Goal: Task Accomplishment & Management: Use online tool/utility

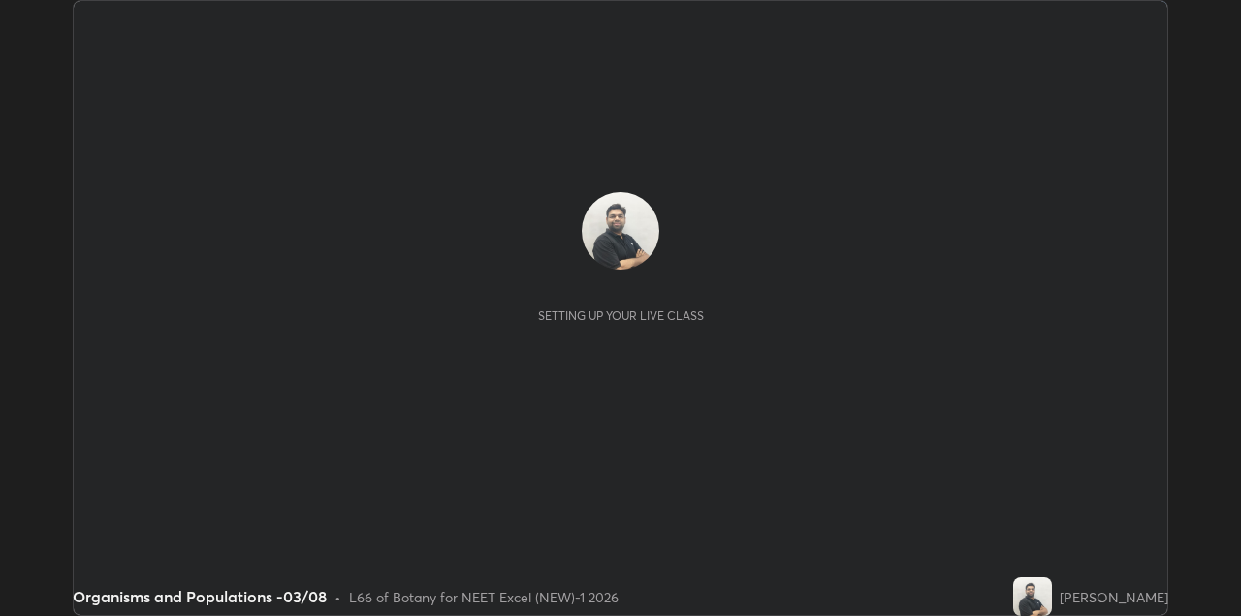
scroll to position [616, 1240]
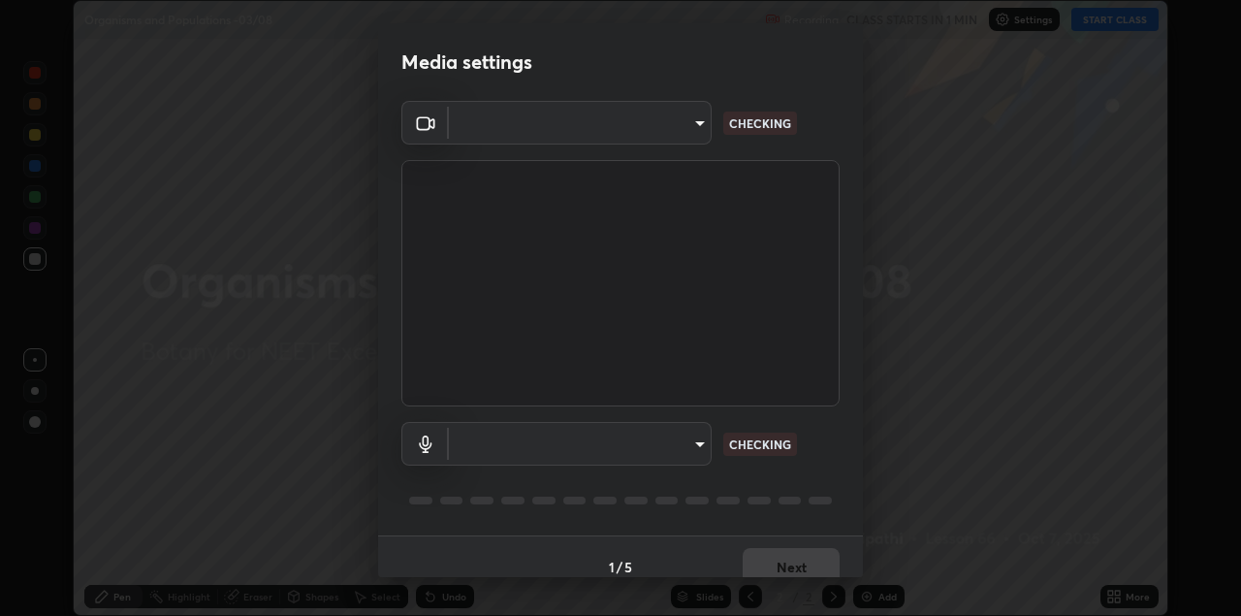
click at [673, 134] on body "Erase all Organisms and Populations -03/08 Recording CLASS STARTS IN 1 MIN Sett…" at bounding box center [620, 308] width 1241 height 616
click at [665, 131] on div at bounding box center [620, 308] width 1241 height 616
type input "328e6f2585a3e25061caa5f7d933288efad2554777a51eb926c3b8af65148c91"
type input "8561d0645ec67383fa690b6bf58298da522add8bf1cd43f27a04a8968649231f"
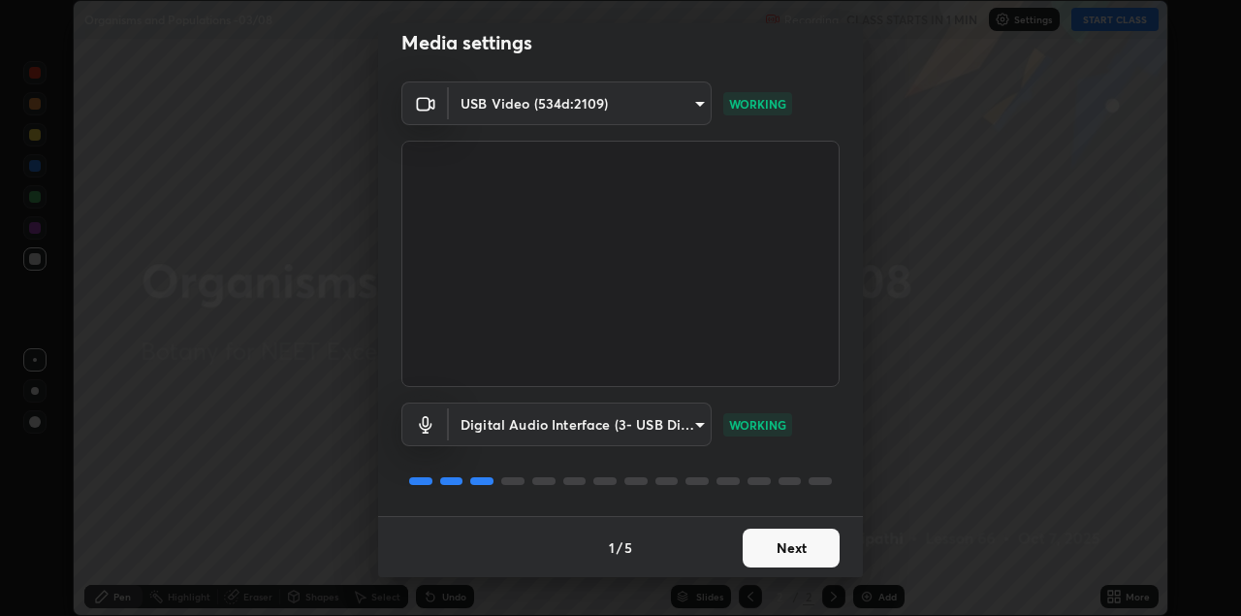
click at [780, 534] on button "Next" at bounding box center [791, 547] width 97 height 39
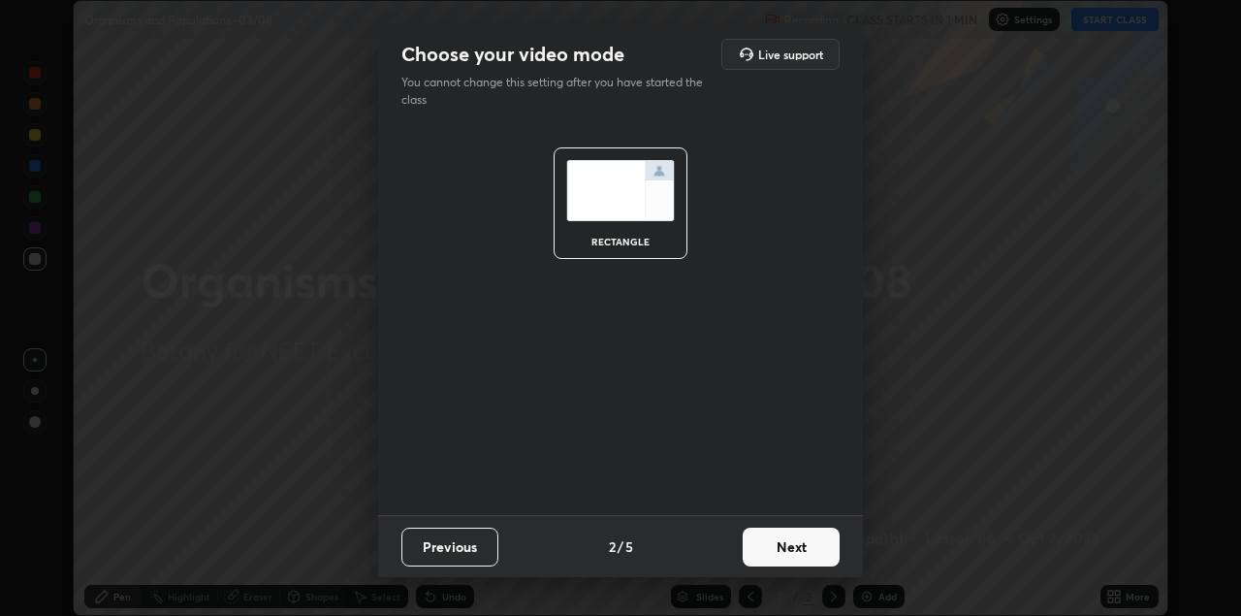
click at [790, 543] on button "Next" at bounding box center [791, 546] width 97 height 39
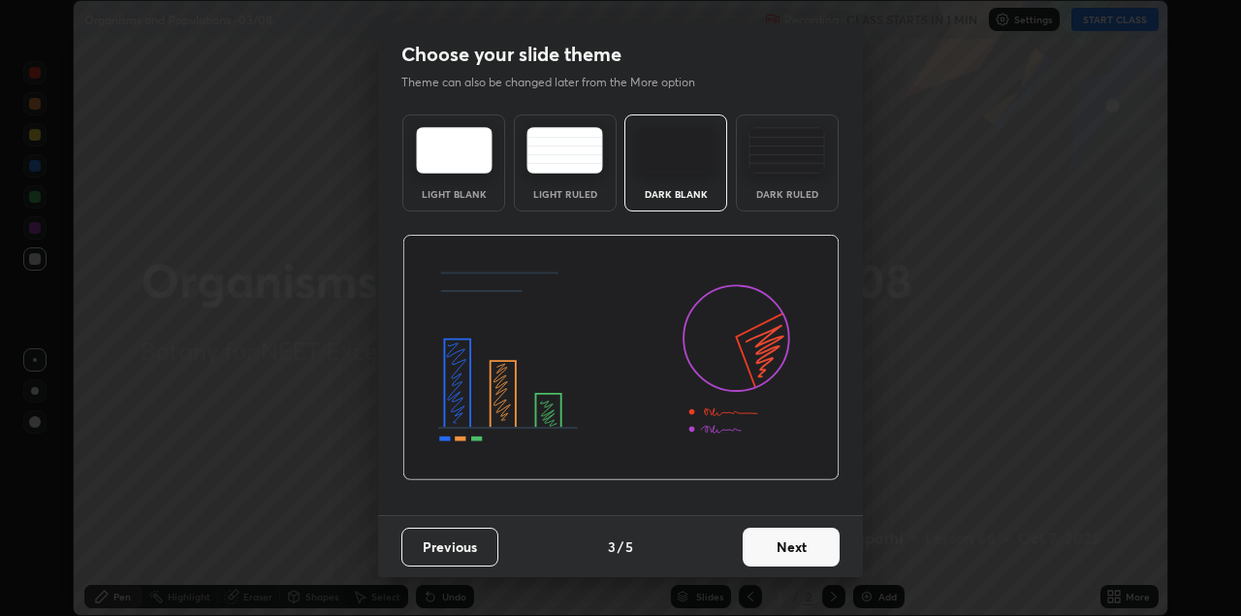
click at [800, 543] on button "Next" at bounding box center [791, 546] width 97 height 39
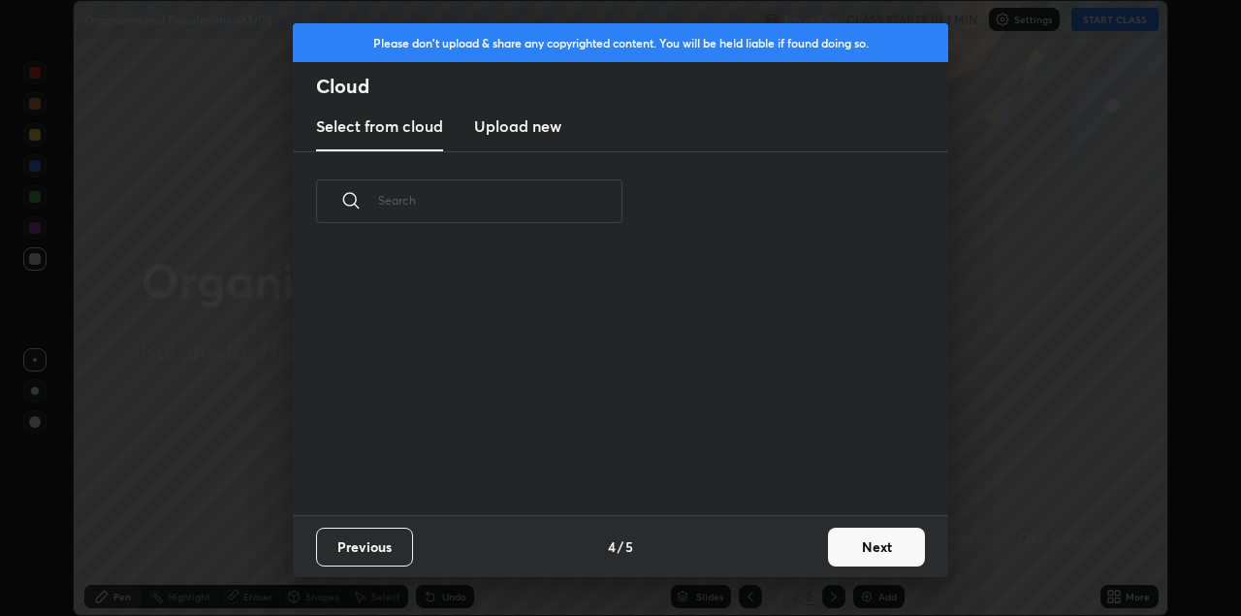
click at [810, 544] on div "Previous 4 / 5 Next" at bounding box center [620, 546] width 655 height 62
click at [835, 547] on button "Next" at bounding box center [876, 546] width 97 height 39
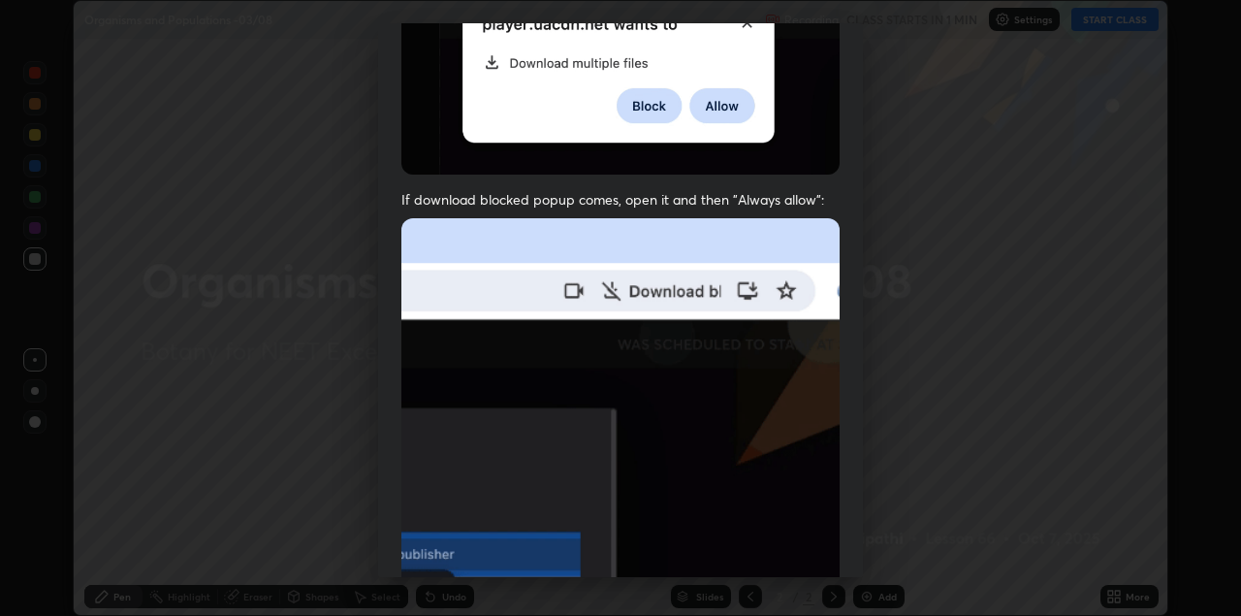
scroll to position [416, 0]
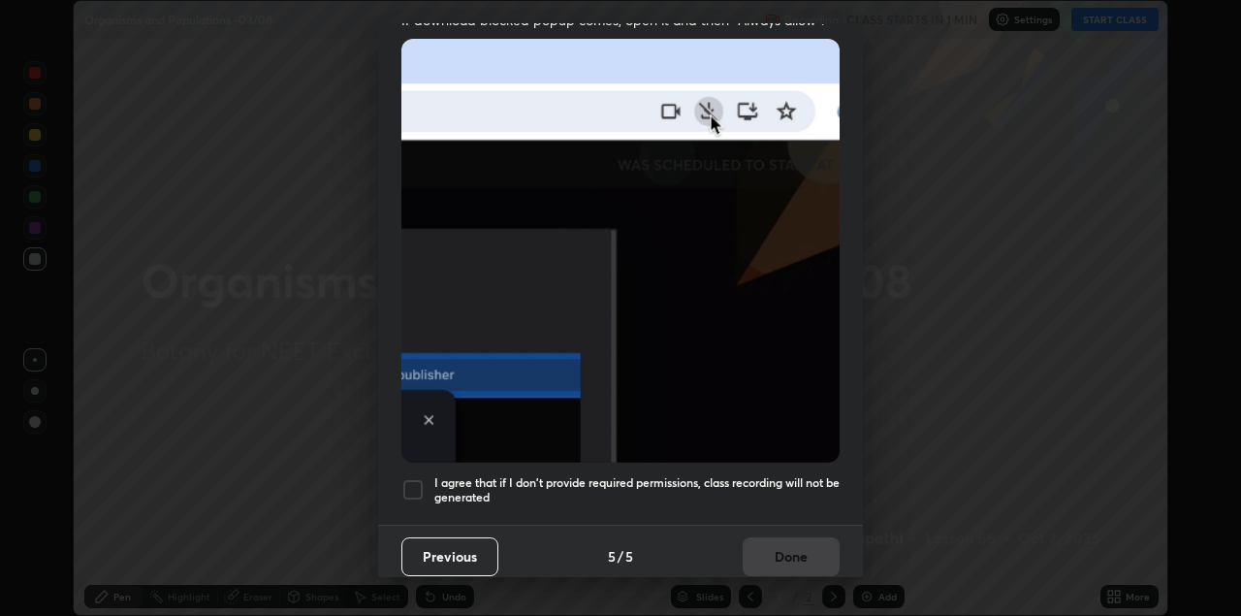
click at [421, 484] on div at bounding box center [412, 489] width 23 height 23
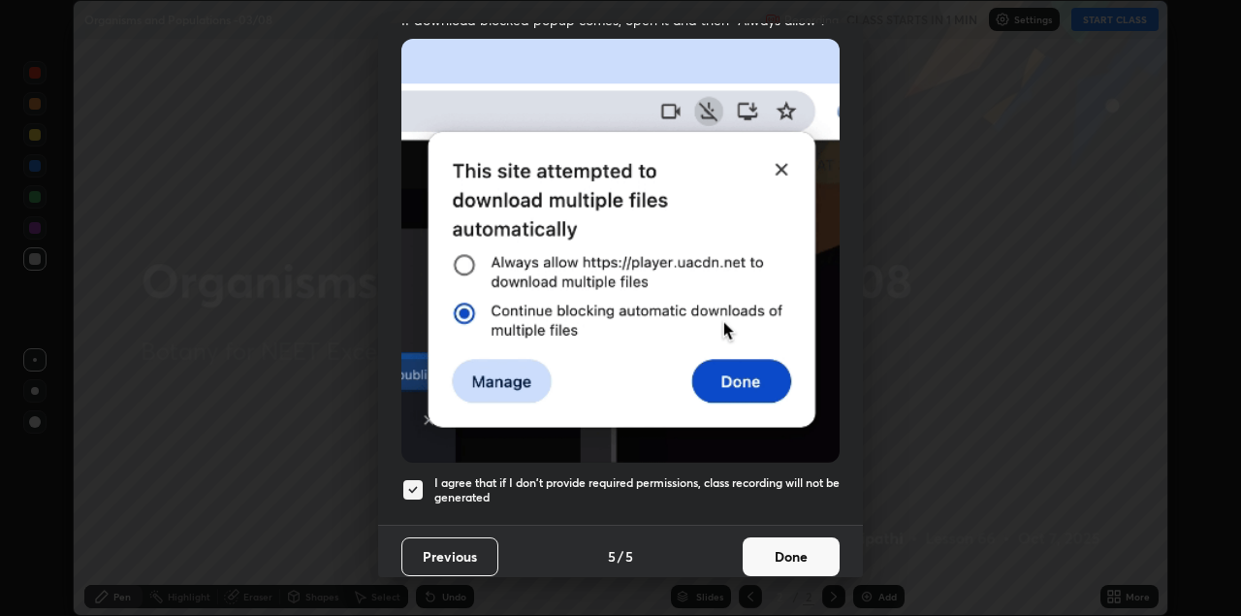
click at [796, 537] on button "Done" at bounding box center [791, 556] width 97 height 39
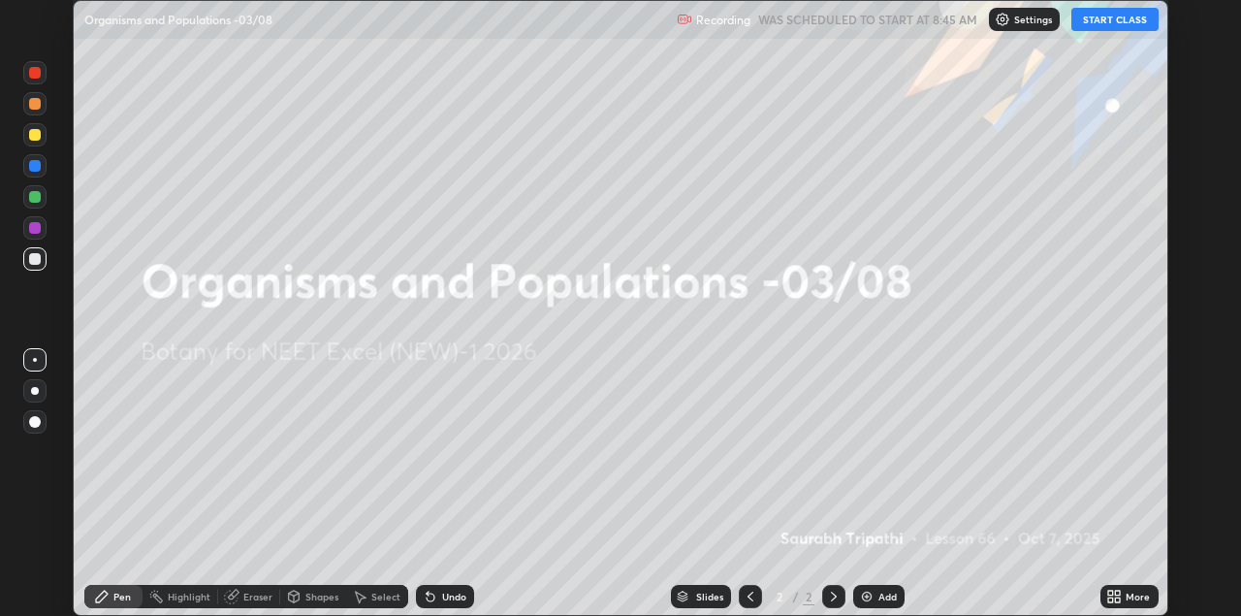
click at [1104, 598] on div "More" at bounding box center [1129, 596] width 58 height 23
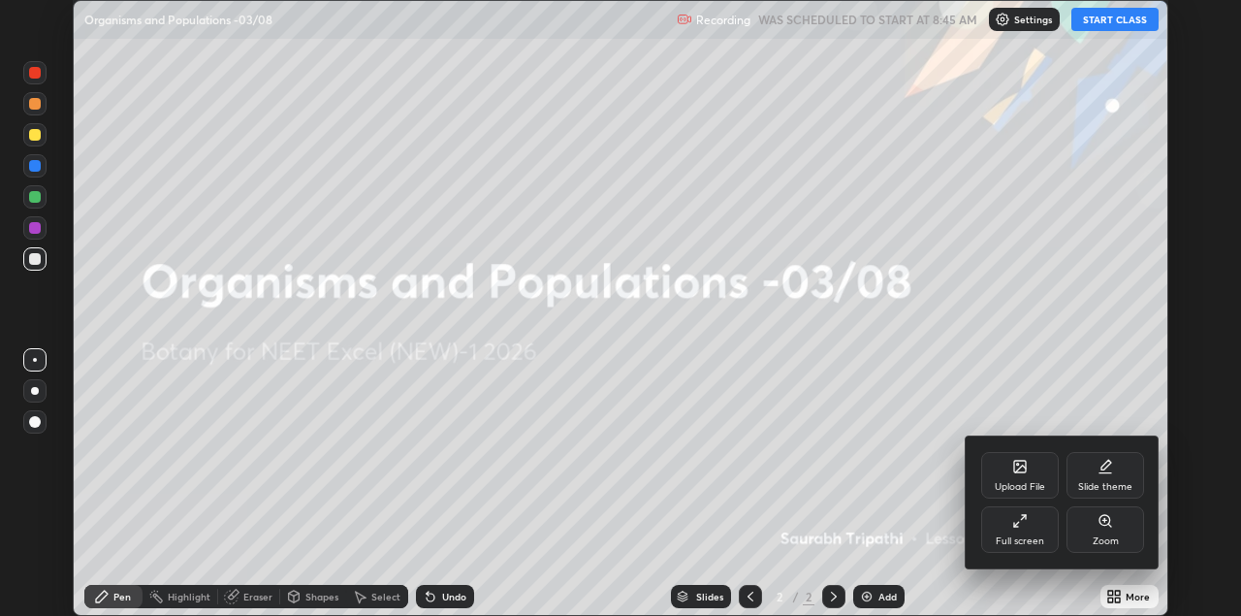
click at [1022, 484] on div "Upload File" at bounding box center [1020, 487] width 50 height 10
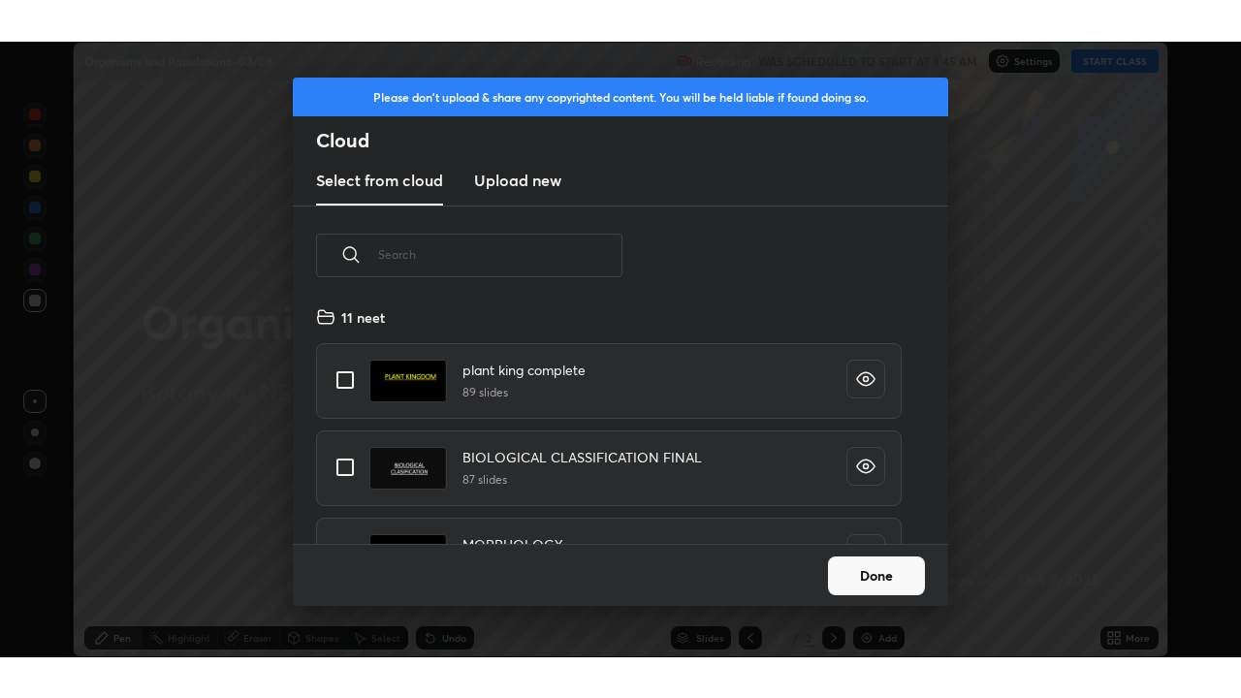
scroll to position [238, 622]
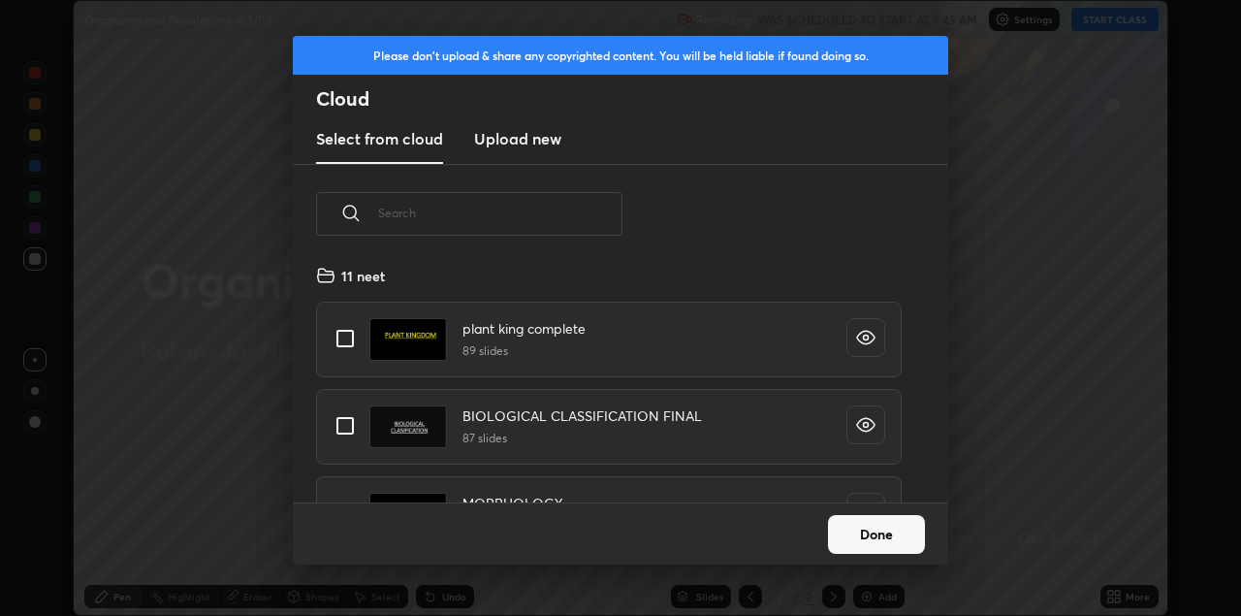
click at [525, 143] on h3 "Upload new" at bounding box center [517, 138] width 87 height 23
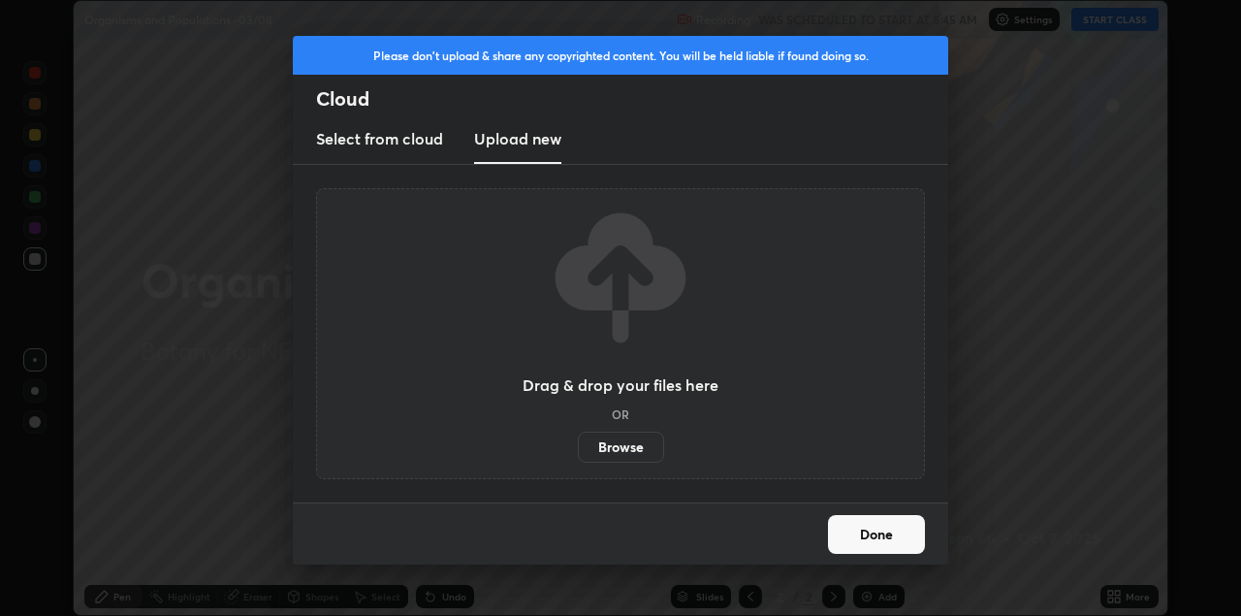
click at [627, 446] on label "Browse" at bounding box center [621, 446] width 86 height 31
click at [578, 446] on input "Browse" at bounding box center [578, 446] width 0 height 31
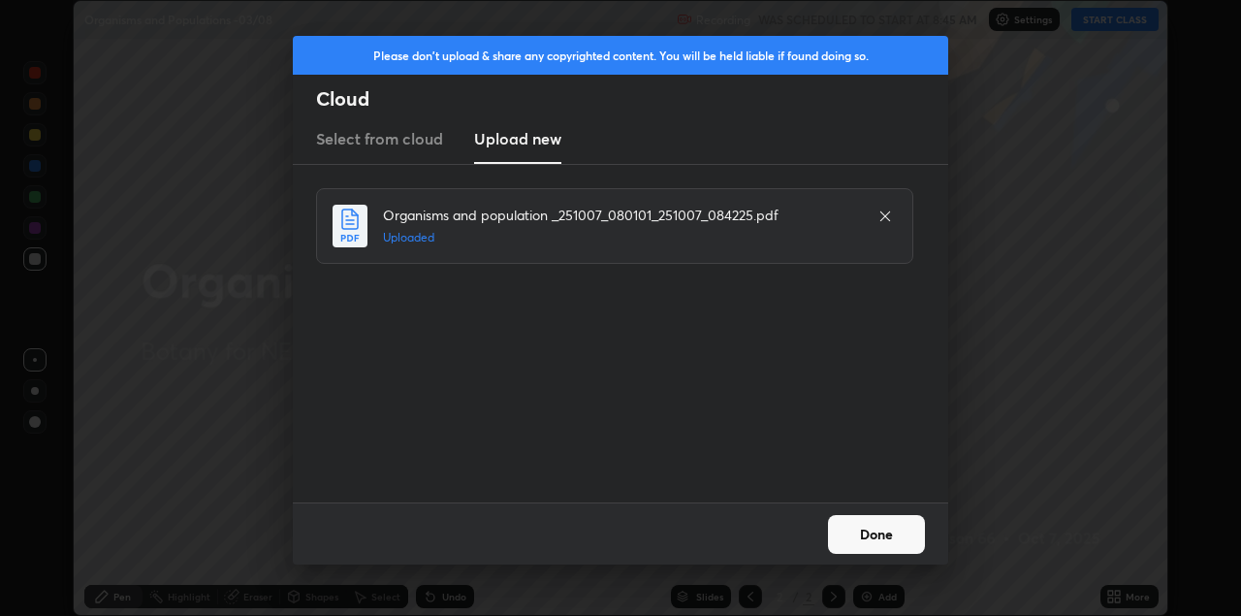
click at [876, 540] on button "Done" at bounding box center [876, 534] width 97 height 39
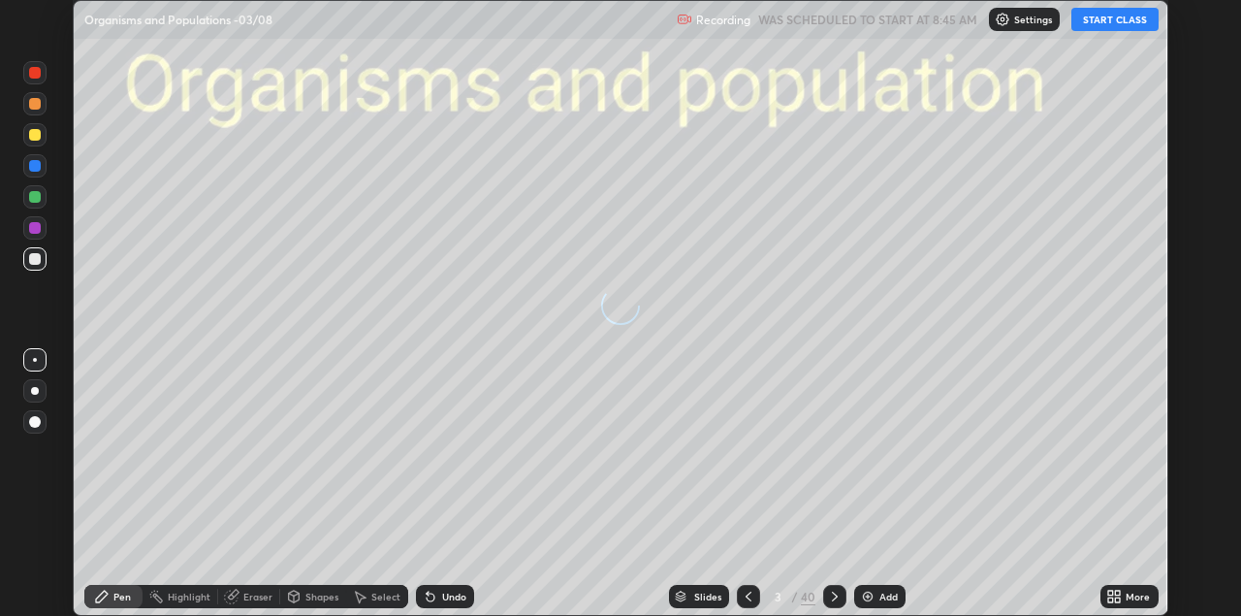
click at [1106, 589] on icon at bounding box center [1114, 596] width 16 height 16
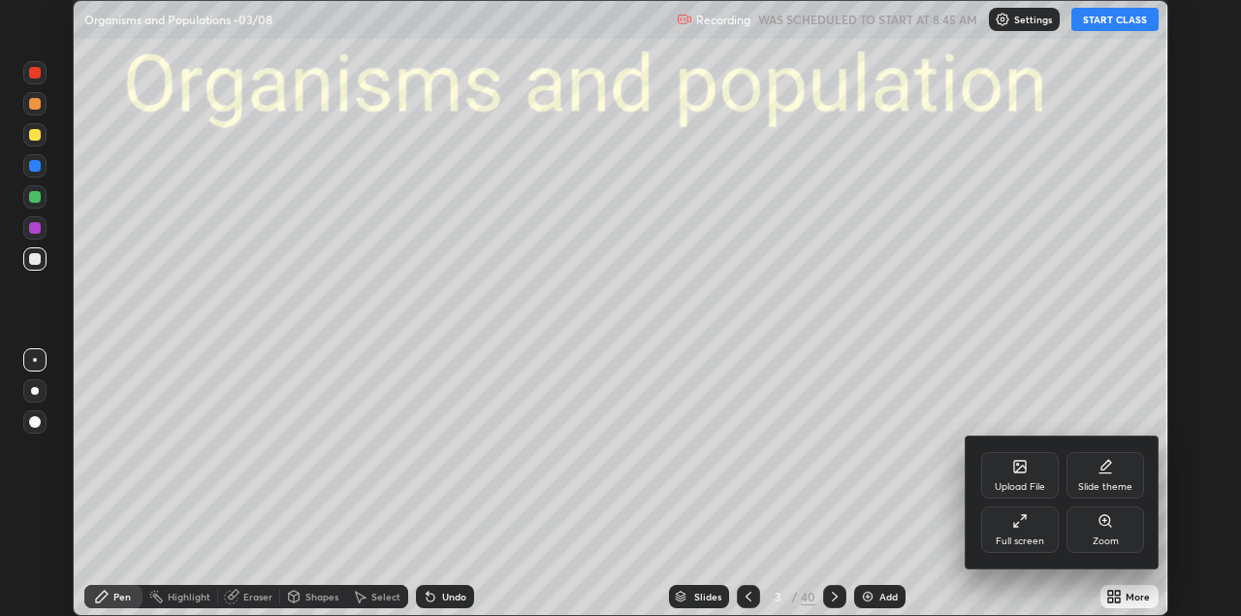
click at [1018, 533] on div "Full screen" at bounding box center [1020, 529] width 78 height 47
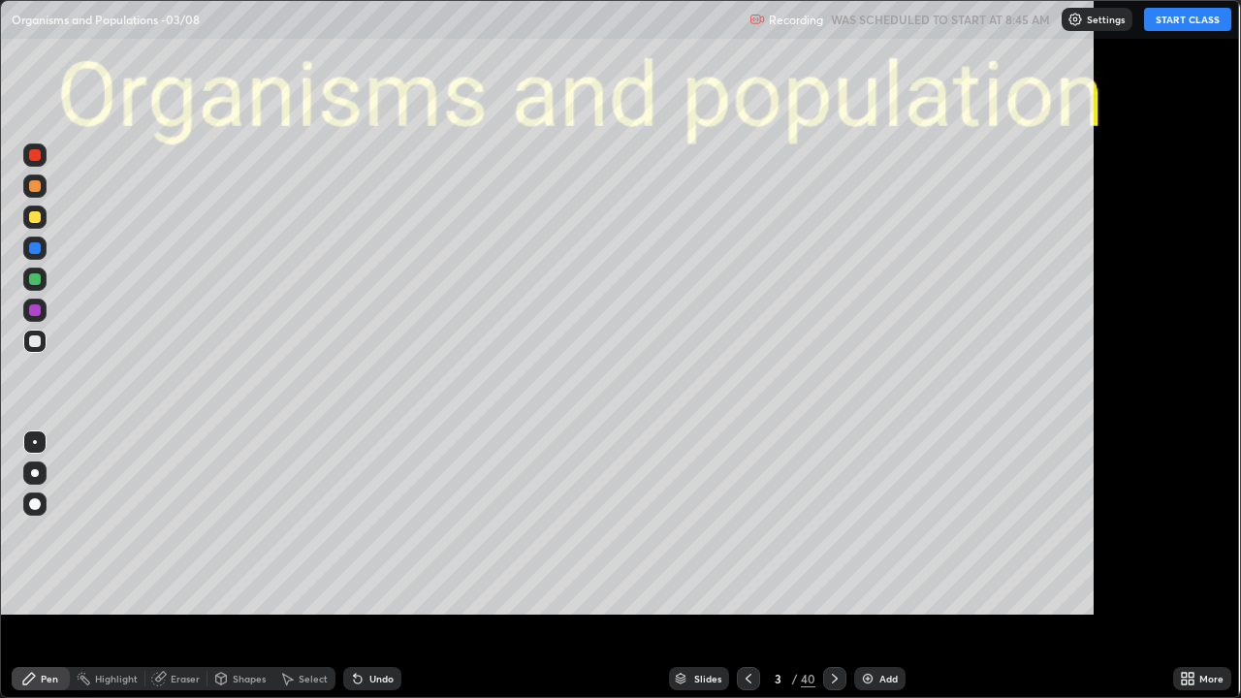
scroll to position [698, 1241]
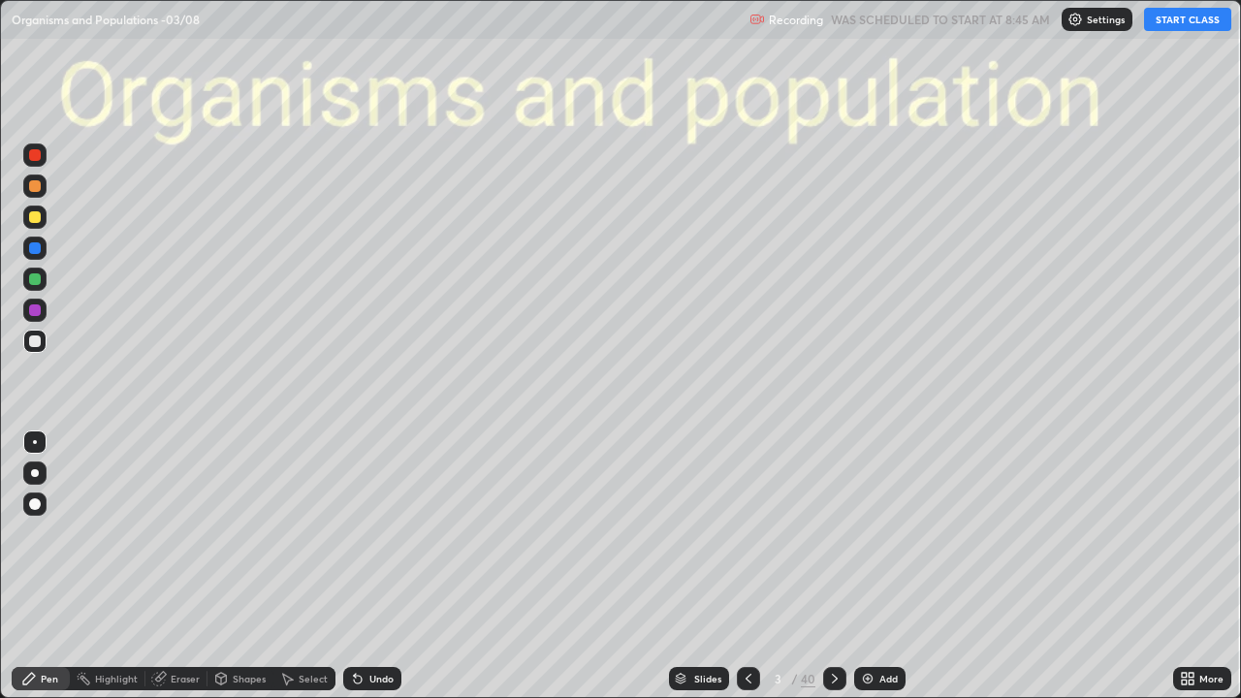
click at [747, 615] on icon at bounding box center [749, 679] width 16 height 16
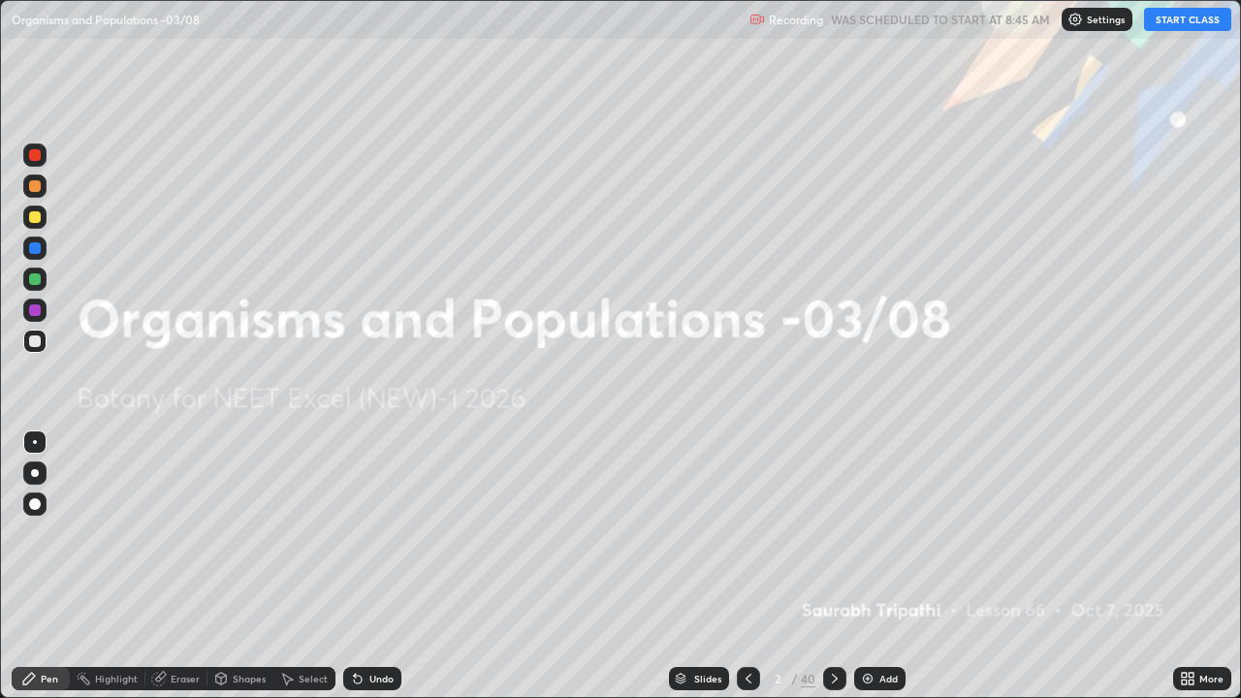
click at [1079, 20] on img at bounding box center [1075, 20] width 16 height 16
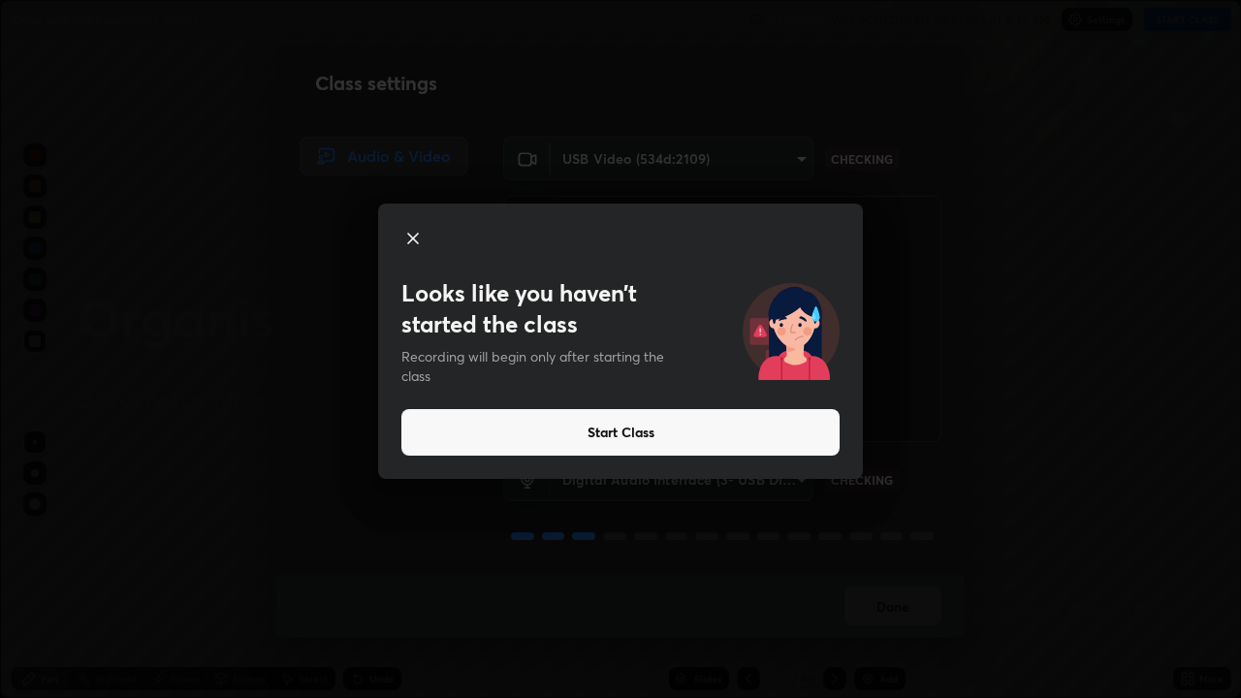
click at [416, 239] on icon at bounding box center [412, 238] width 23 height 23
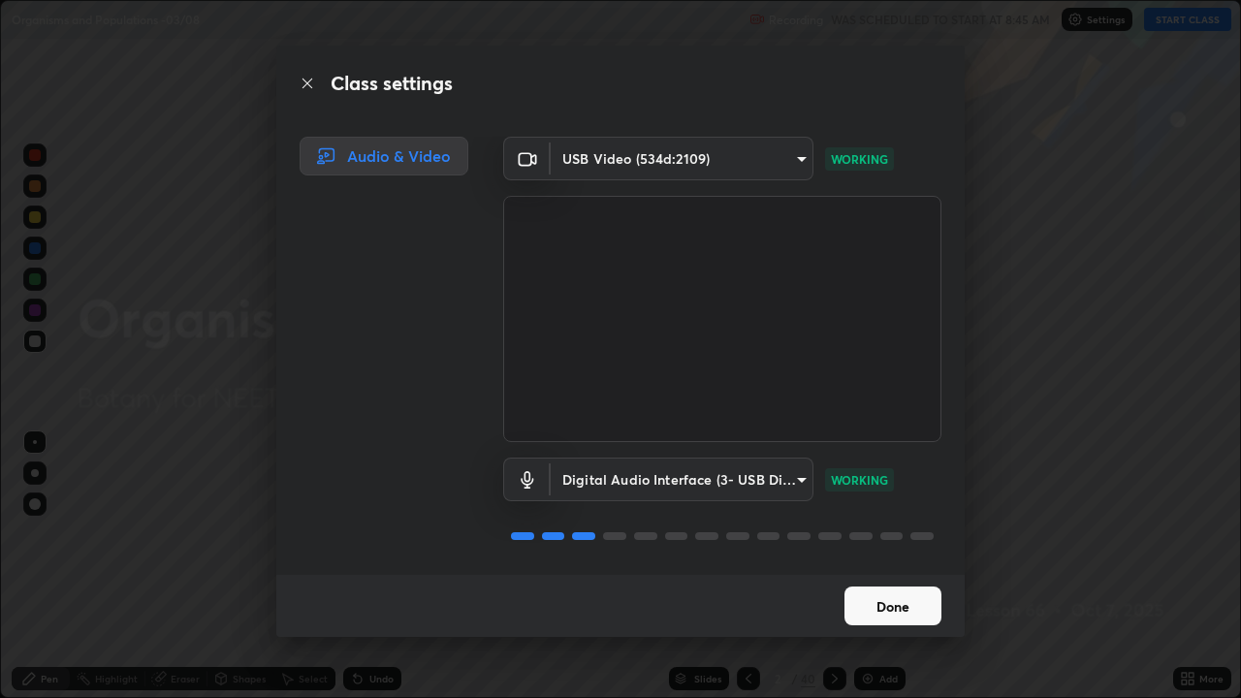
click at [885, 615] on button "Done" at bounding box center [892, 606] width 97 height 39
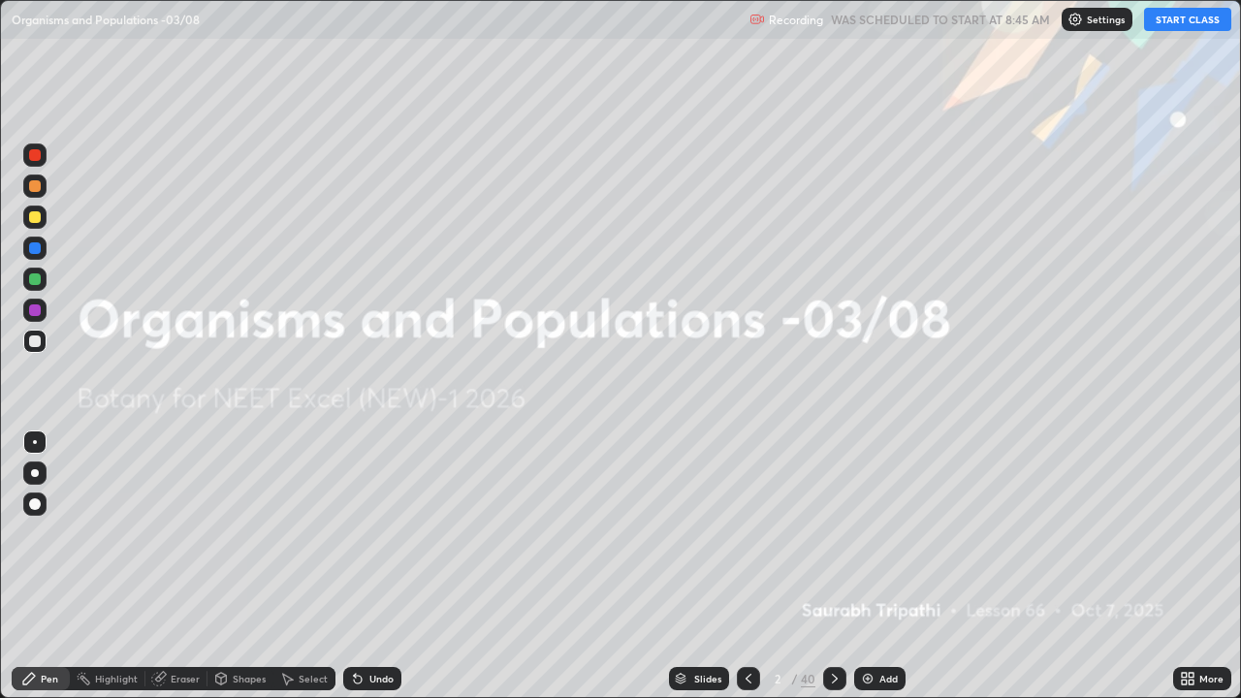
click at [1174, 25] on button "START CLASS" at bounding box center [1187, 19] width 87 height 23
click at [710, 615] on div "Slides" at bounding box center [707, 679] width 27 height 10
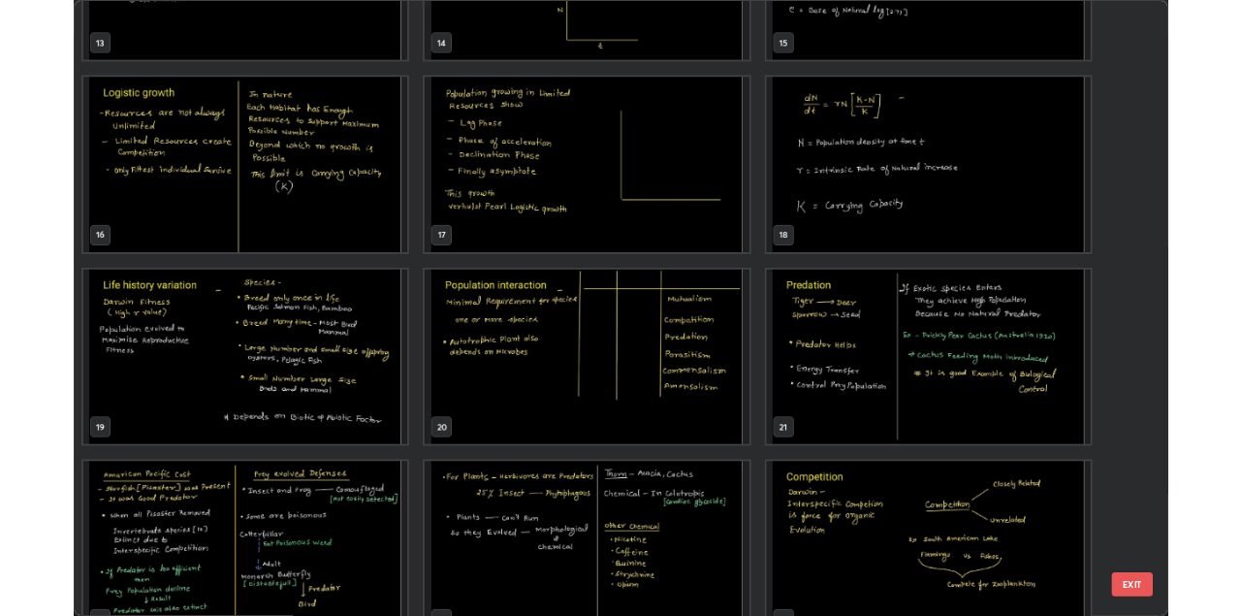
scroll to position [1012, 0]
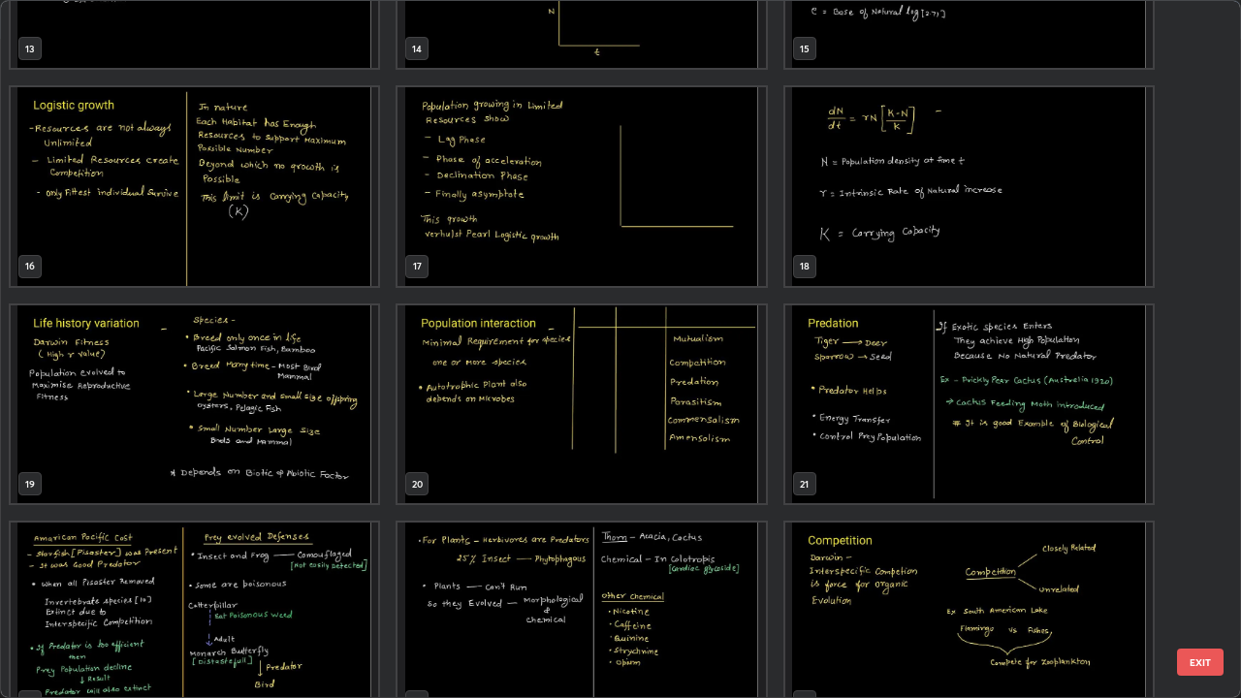
click at [451, 444] on img "grid" at bounding box center [580, 404] width 367 height 199
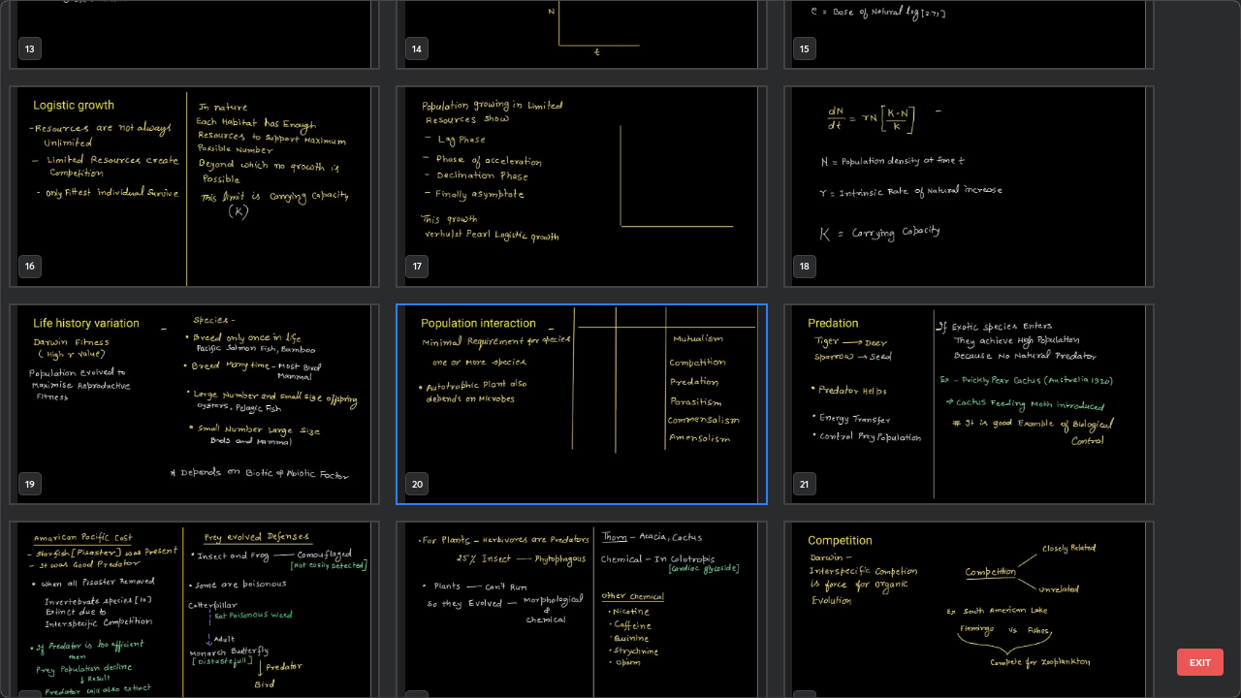
click at [451, 444] on img "grid" at bounding box center [580, 404] width 367 height 199
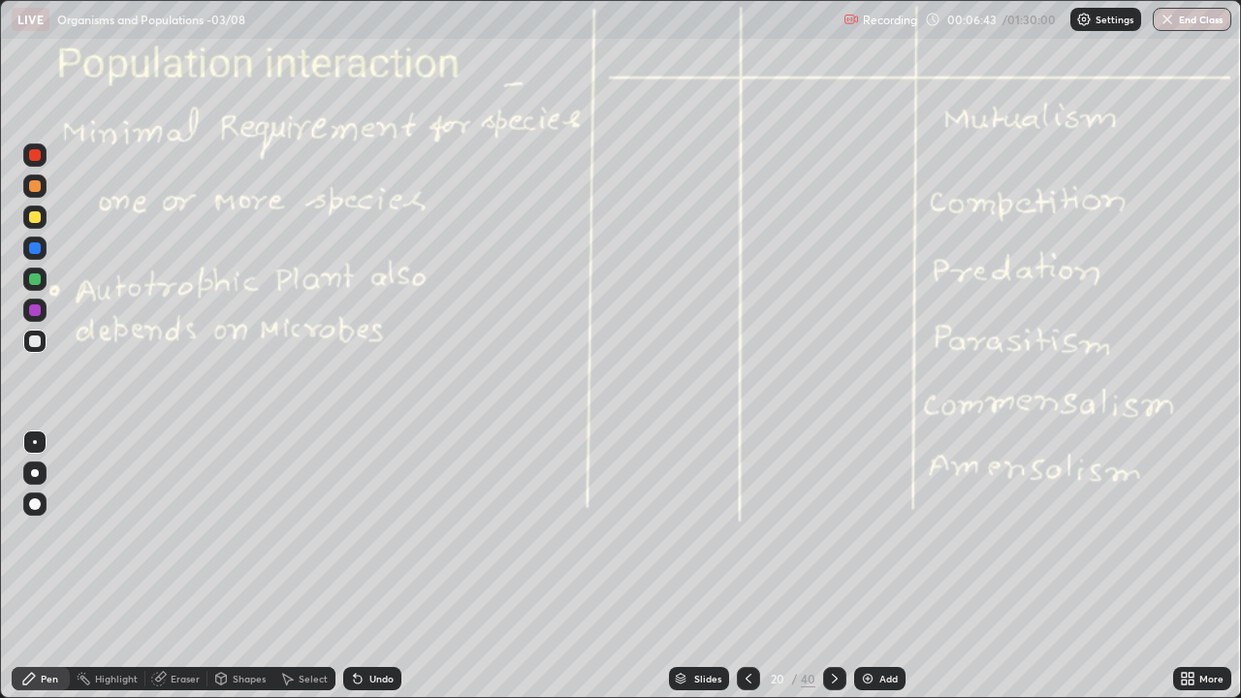
click at [829, 615] on icon at bounding box center [835, 679] width 16 height 16
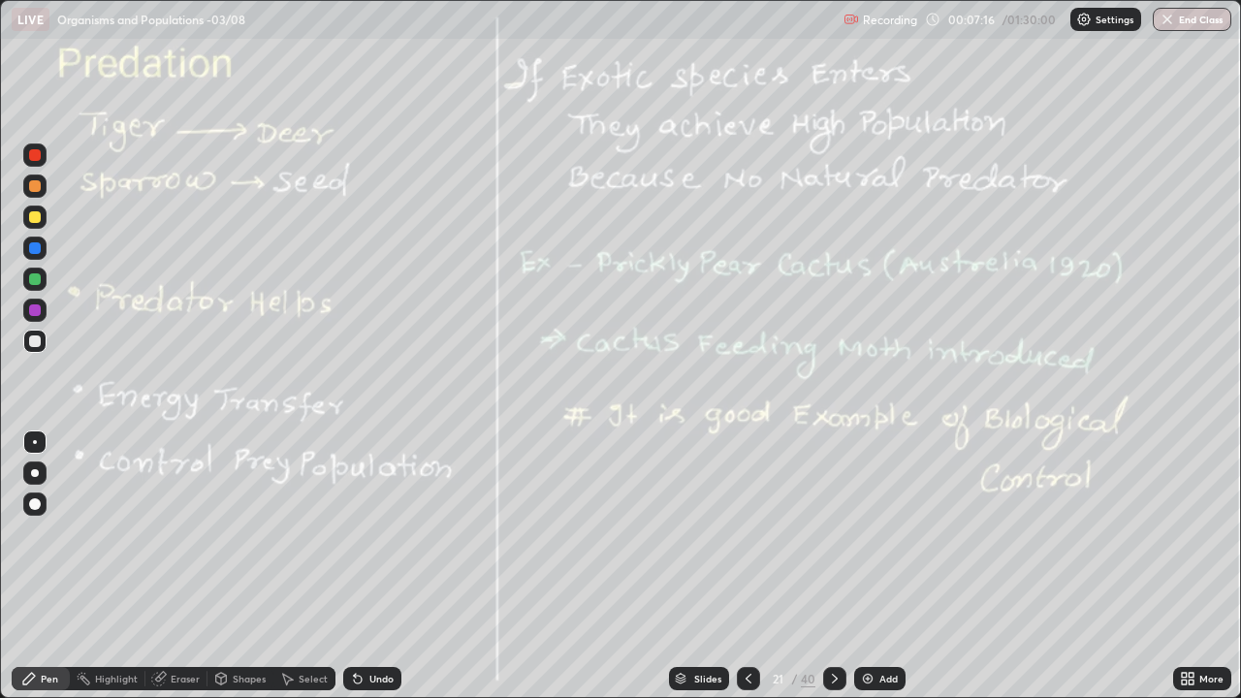
click at [748, 615] on icon at bounding box center [749, 679] width 16 height 16
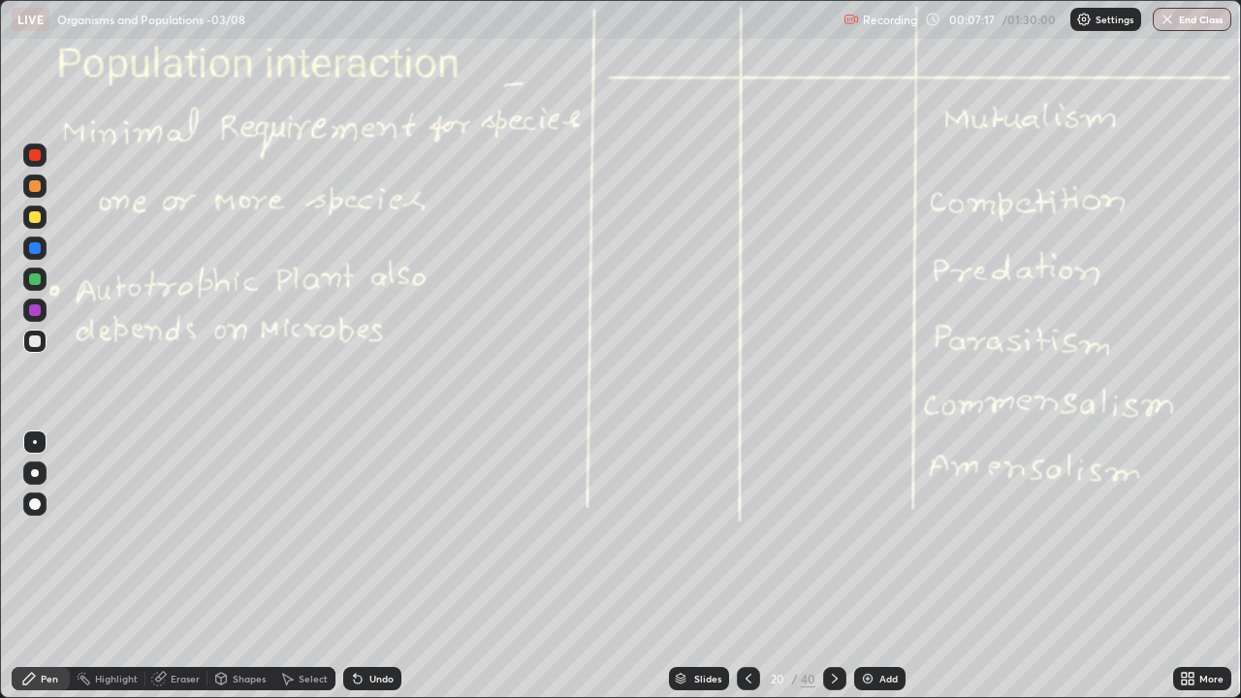
click at [833, 615] on icon at bounding box center [835, 679] width 16 height 16
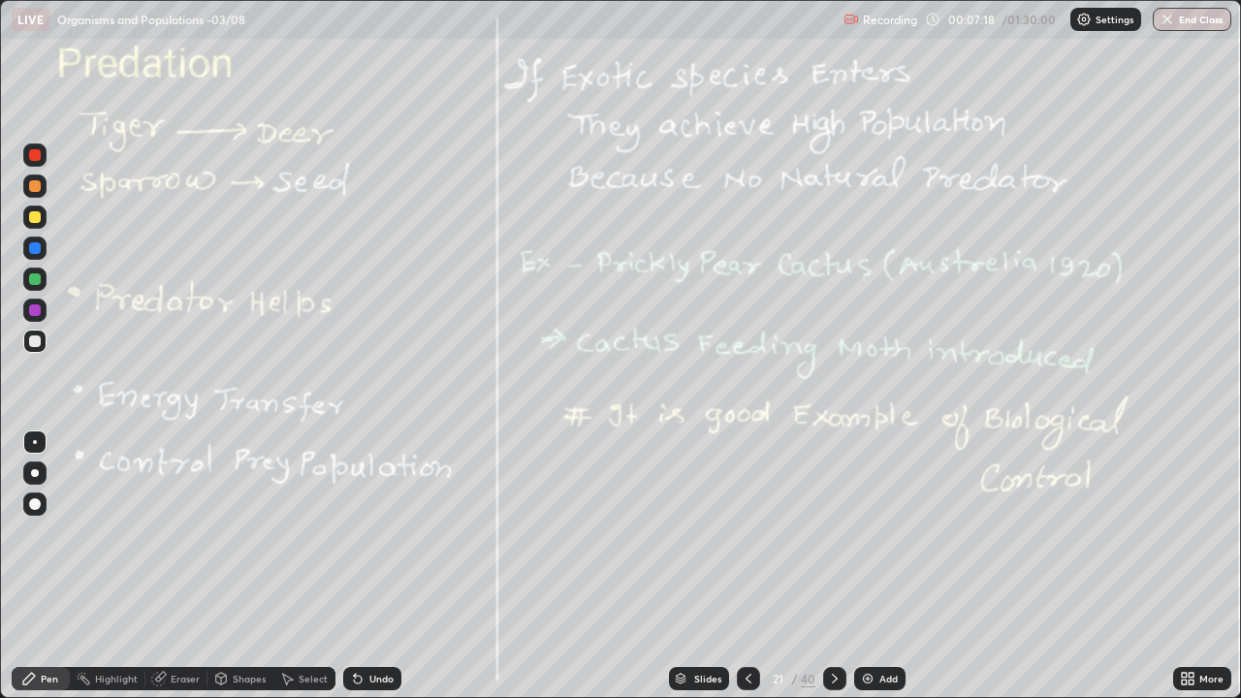
click at [749, 615] on icon at bounding box center [749, 679] width 16 height 16
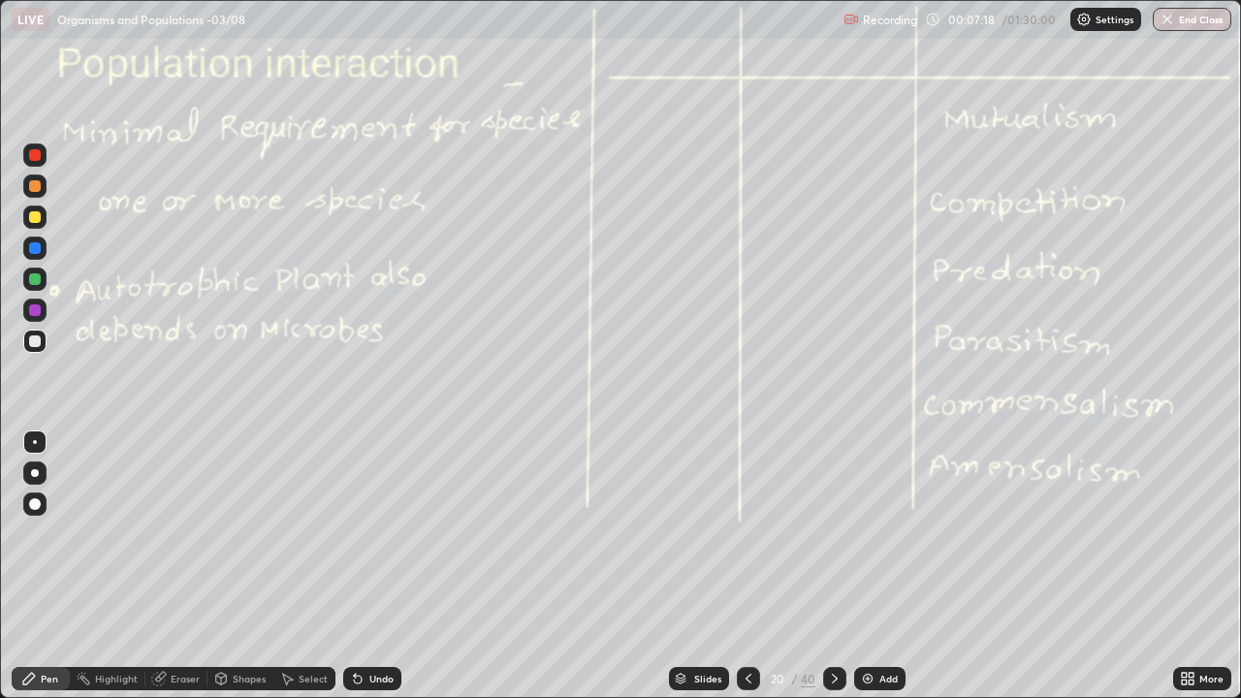
click at [879, 615] on div "Add" at bounding box center [888, 679] width 18 height 10
click at [39, 512] on div at bounding box center [34, 503] width 23 height 23
click at [34, 220] on div at bounding box center [35, 217] width 12 height 12
click at [747, 615] on icon at bounding box center [751, 679] width 16 height 16
click at [832, 615] on icon at bounding box center [834, 679] width 16 height 16
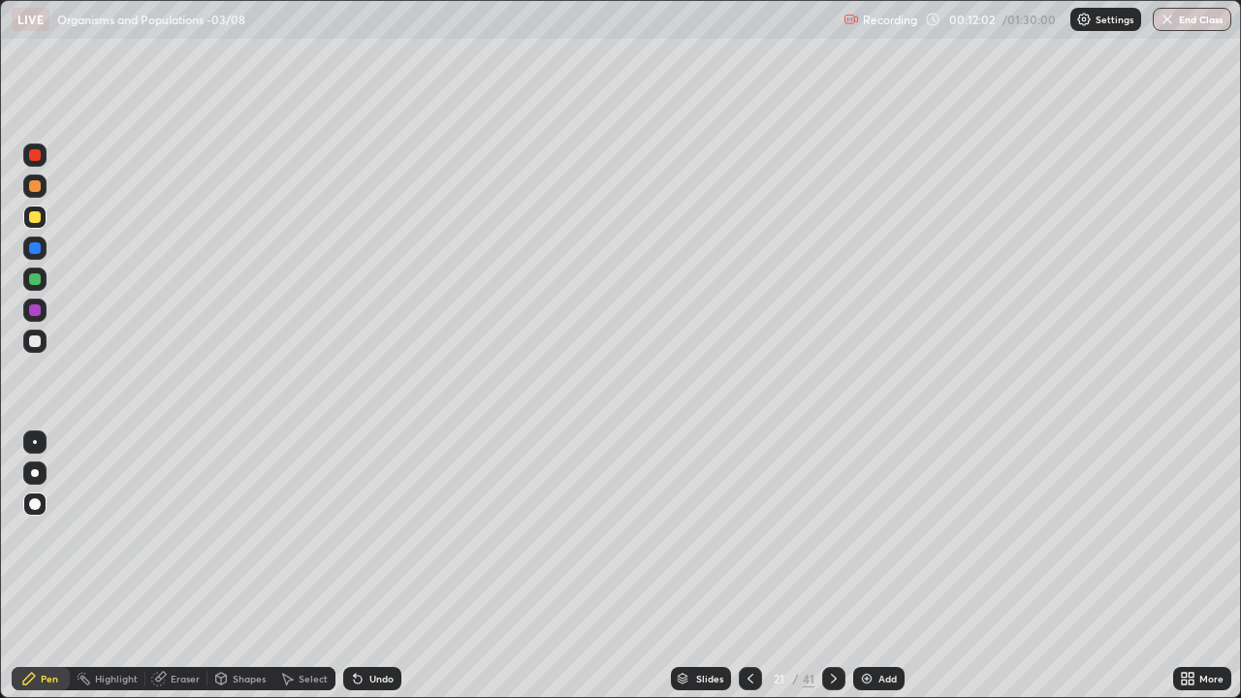
click at [825, 615] on div at bounding box center [833, 678] width 23 height 23
click at [880, 615] on div "Add" at bounding box center [887, 679] width 18 height 10
click at [35, 339] on div at bounding box center [35, 341] width 12 height 12
click at [369, 615] on div "Undo" at bounding box center [381, 679] width 24 height 10
click at [37, 276] on div at bounding box center [35, 279] width 12 height 12
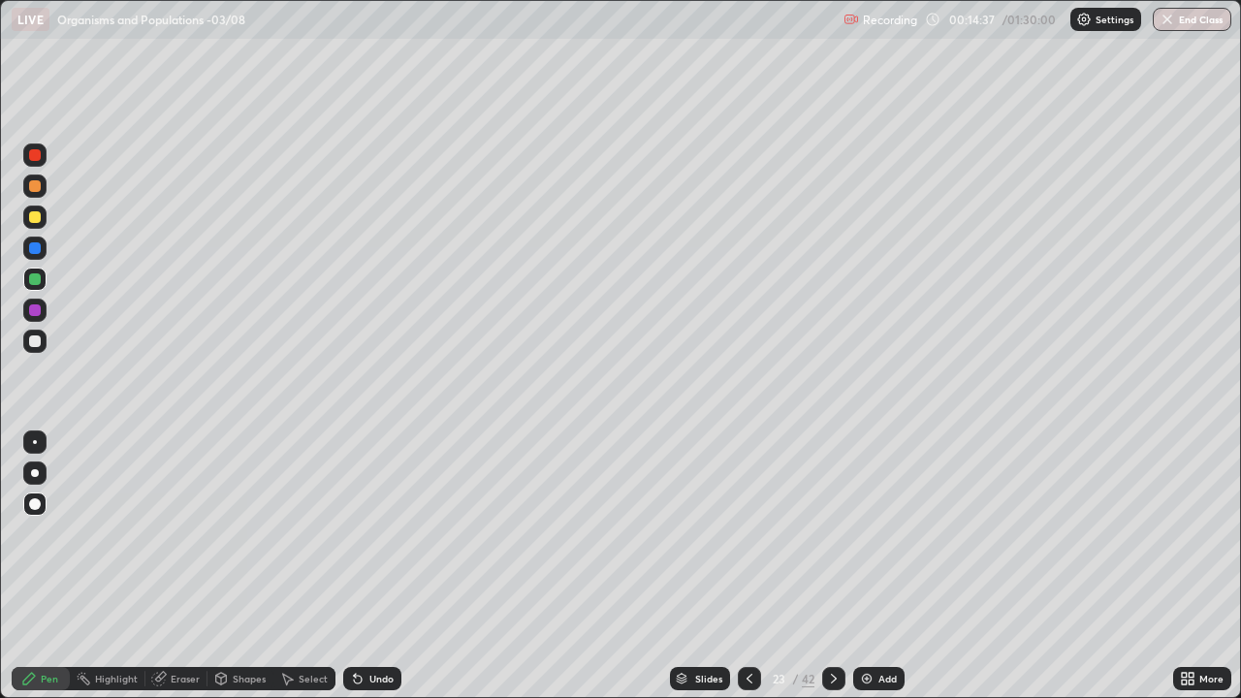
click at [38, 341] on div at bounding box center [35, 341] width 12 height 12
click at [43, 155] on div at bounding box center [34, 154] width 23 height 23
click at [41, 337] on div at bounding box center [34, 341] width 23 height 23
click at [1196, 615] on div "More" at bounding box center [1202, 678] width 58 height 23
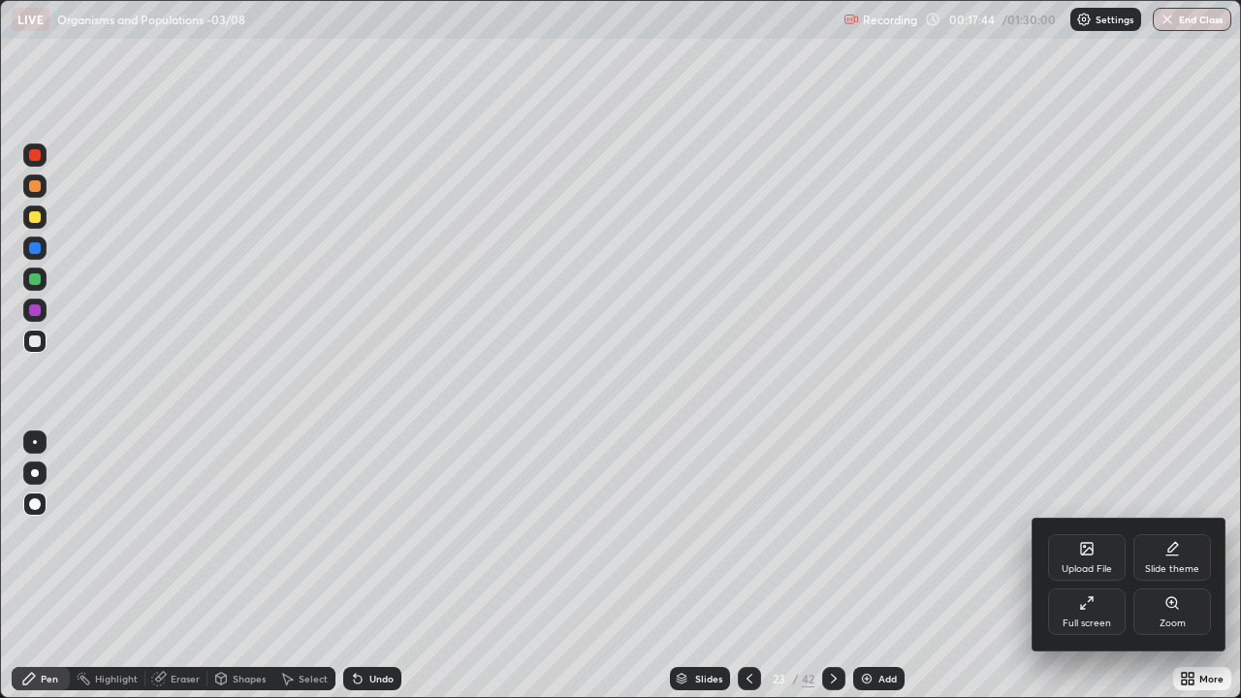
click at [1075, 613] on div "Full screen" at bounding box center [1087, 611] width 78 height 47
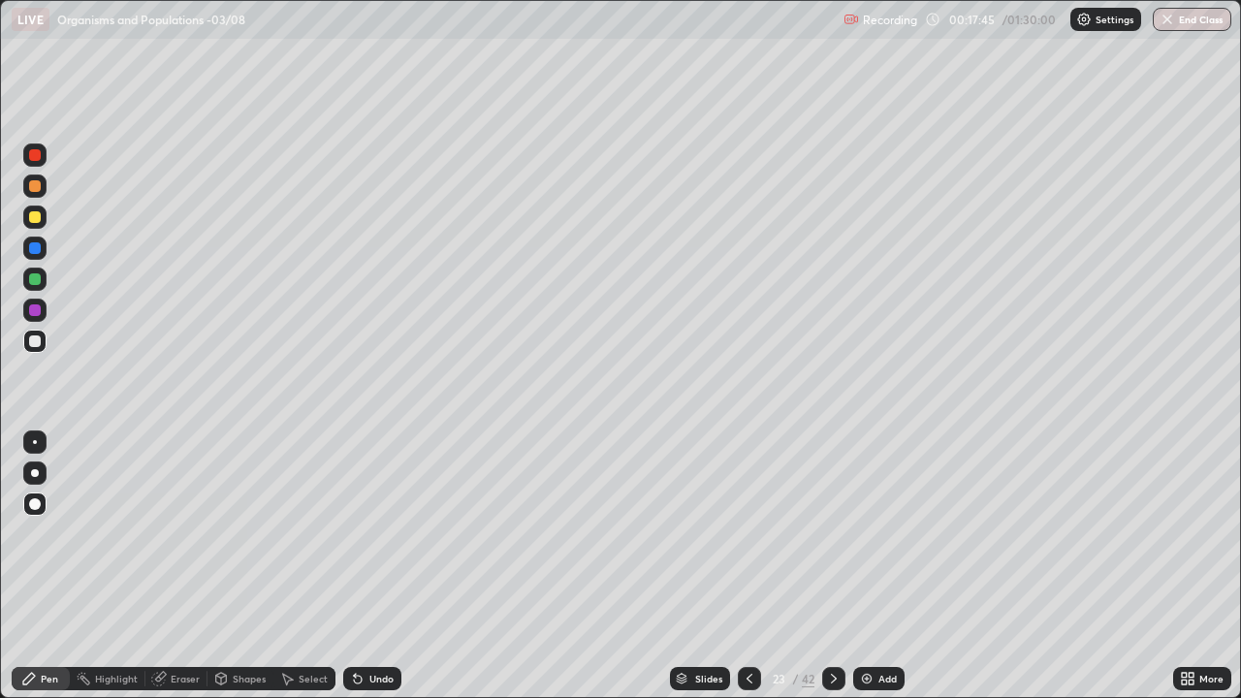
scroll to position [96332, 95708]
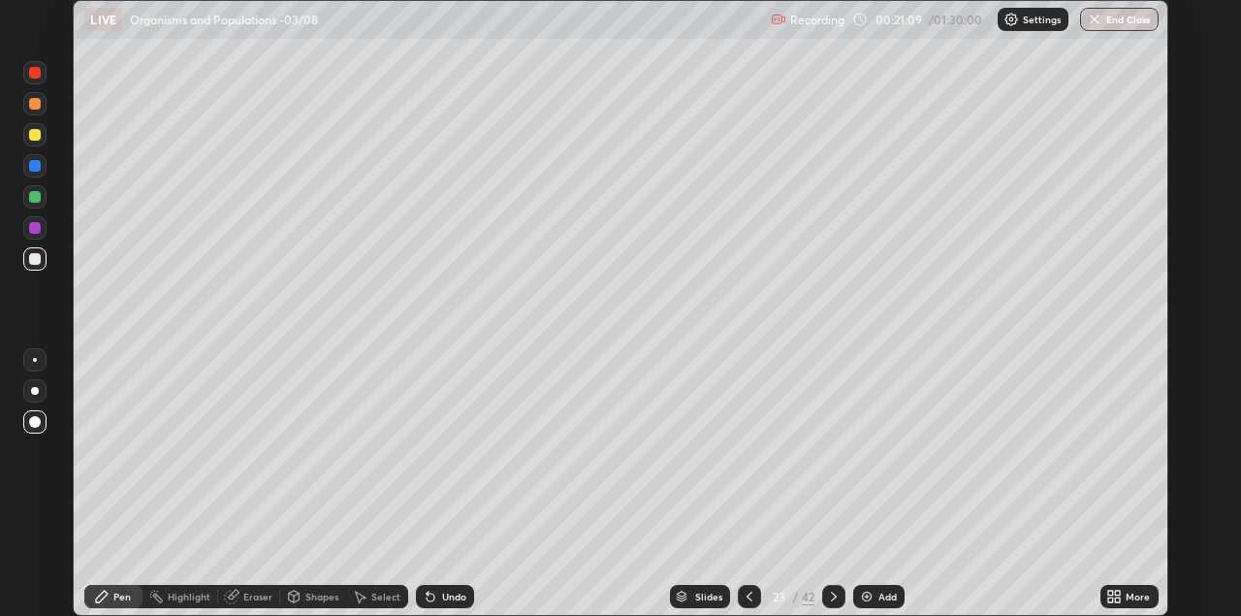
click at [834, 606] on div at bounding box center [833, 596] width 23 height 23
click at [754, 604] on icon at bounding box center [750, 596] width 16 height 16
click at [751, 601] on icon at bounding box center [750, 596] width 16 height 16
click at [1111, 600] on icon at bounding box center [1110, 599] width 5 height 5
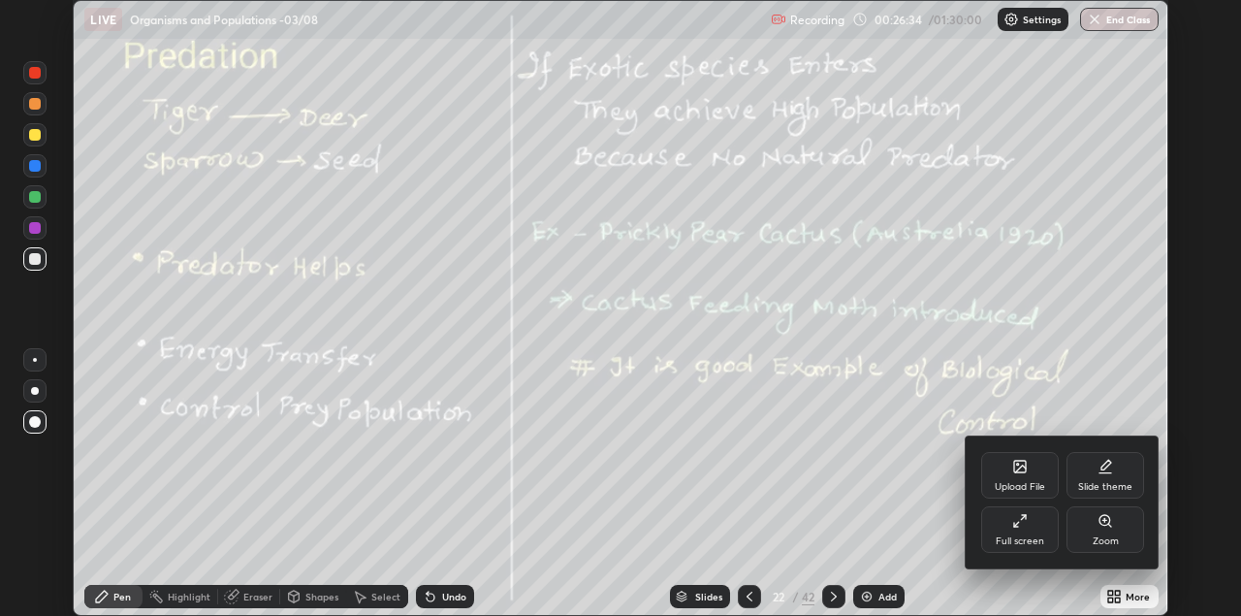
click at [1033, 533] on div "Full screen" at bounding box center [1020, 529] width 78 height 47
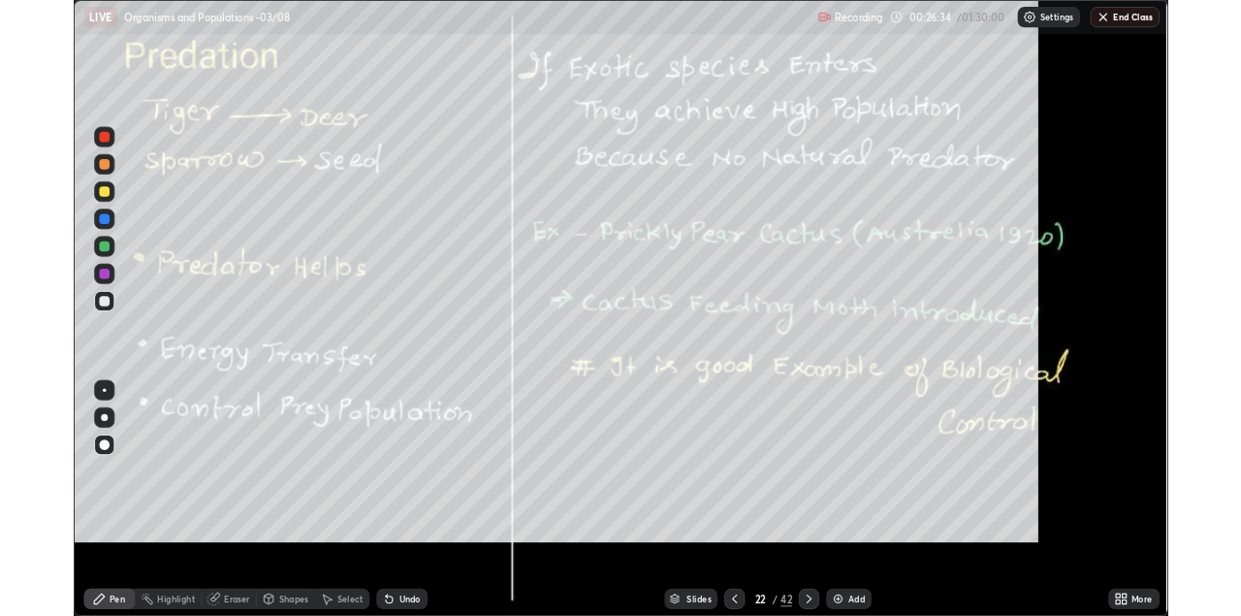
scroll to position [698, 1241]
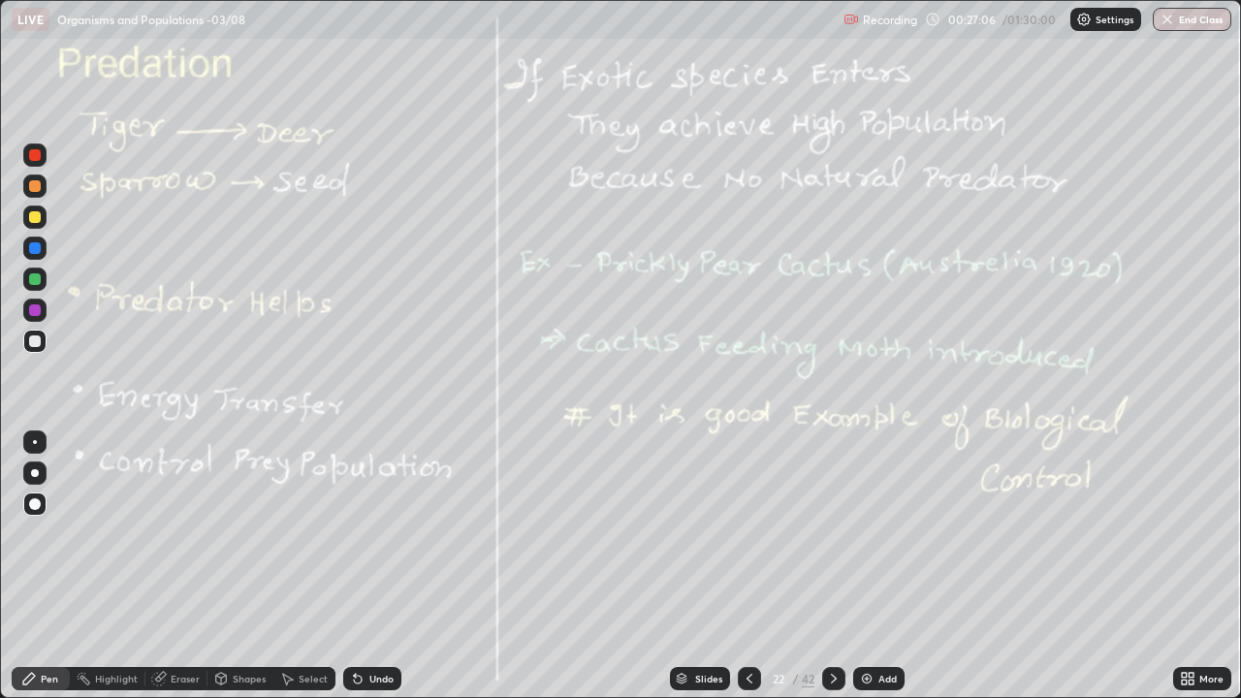
click at [833, 615] on icon at bounding box center [834, 679] width 16 height 16
click at [829, 615] on icon at bounding box center [834, 679] width 16 height 16
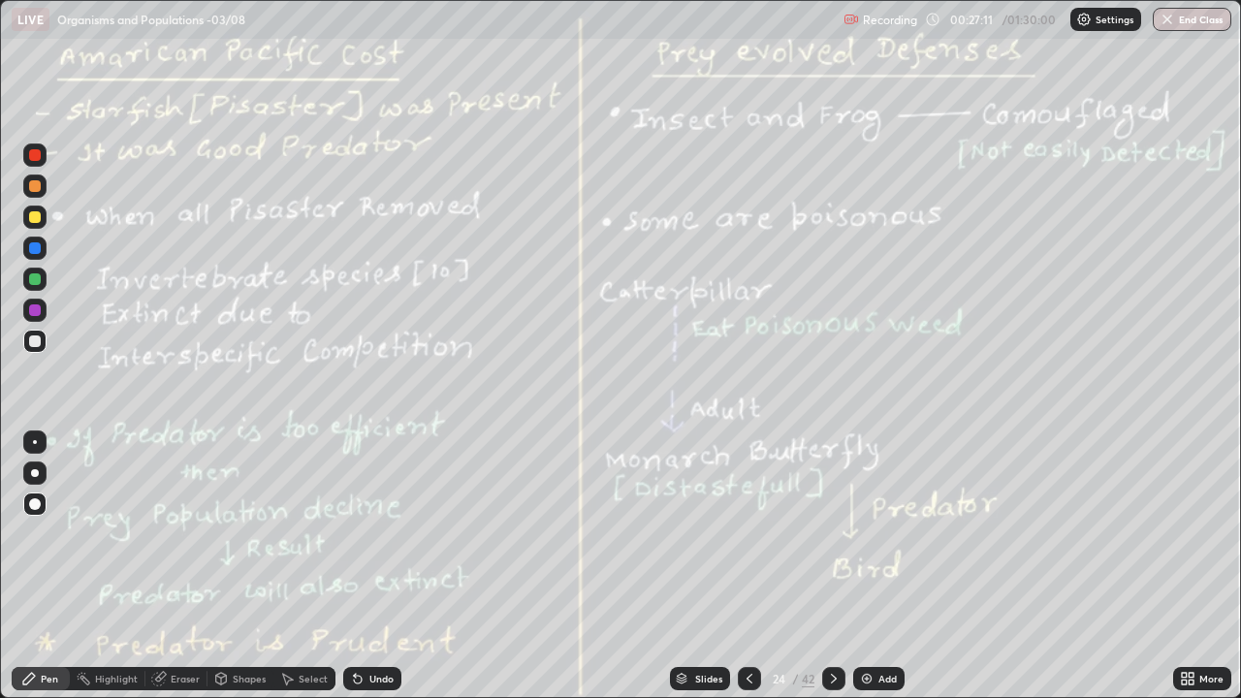
click at [747, 615] on icon at bounding box center [750, 679] width 6 height 10
click at [183, 615] on div "Eraser" at bounding box center [185, 679] width 29 height 10
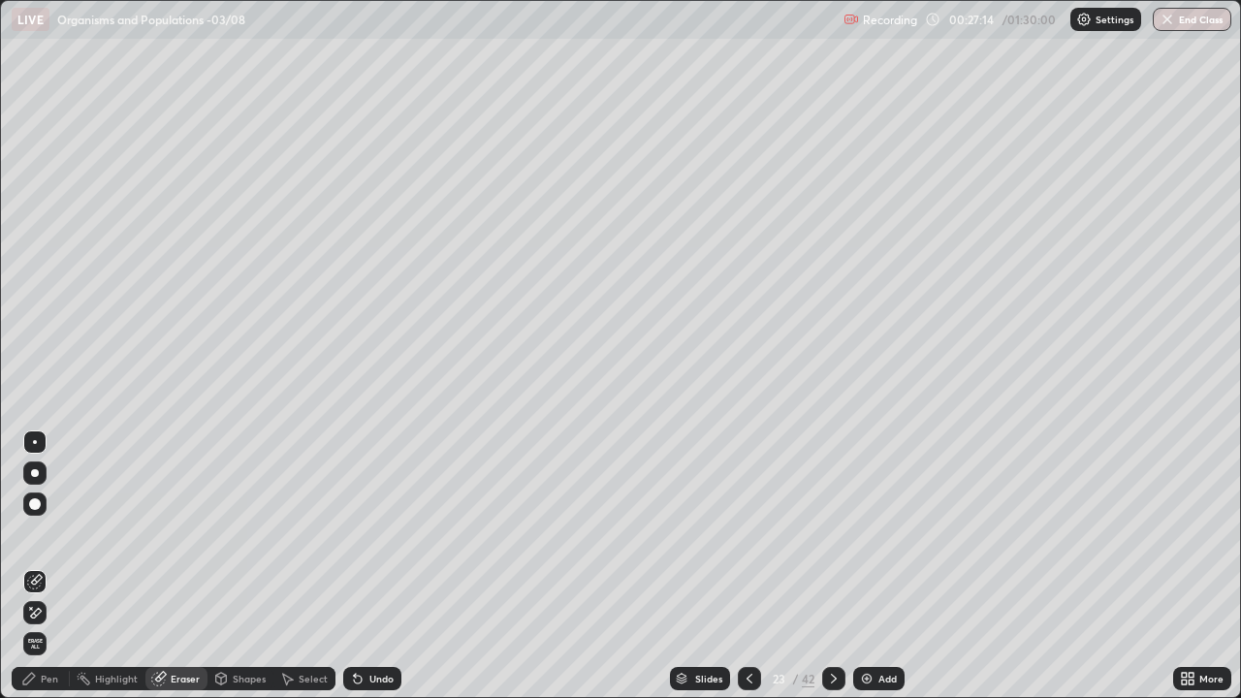
click at [36, 606] on icon at bounding box center [35, 613] width 16 height 16
click at [39, 615] on div "Erase all" at bounding box center [34, 643] width 23 height 23
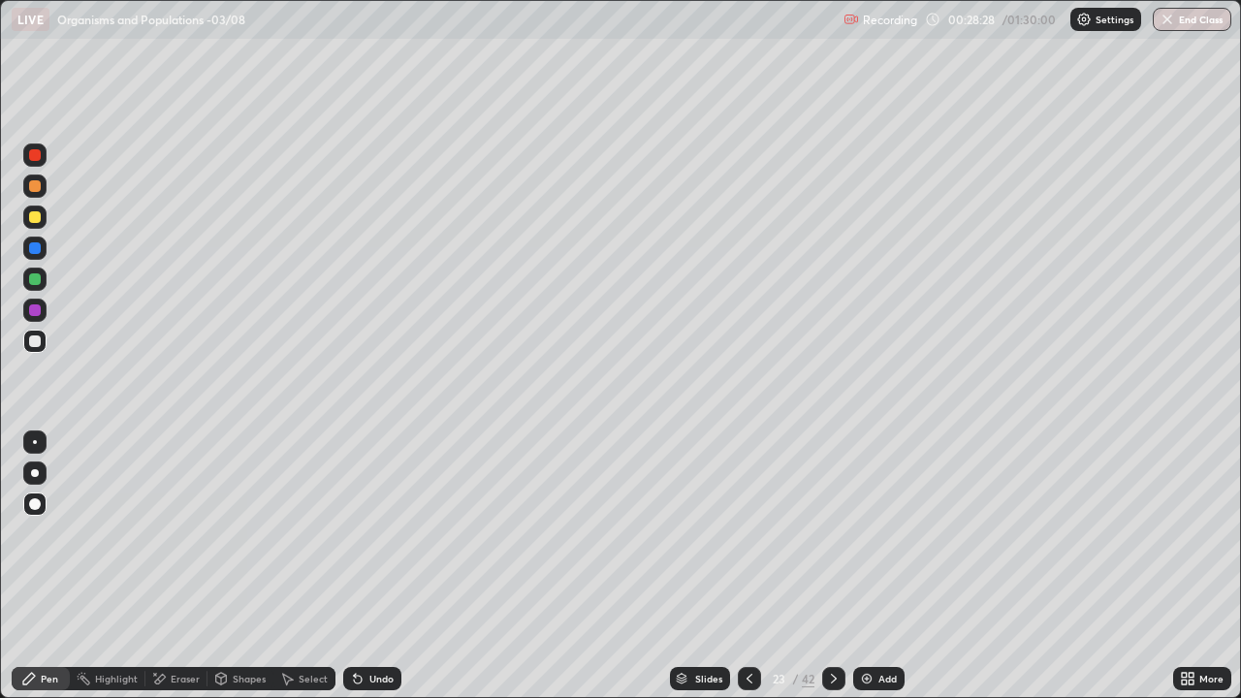
click at [826, 615] on icon at bounding box center [834, 679] width 16 height 16
click at [1196, 615] on div "More" at bounding box center [1202, 678] width 58 height 23
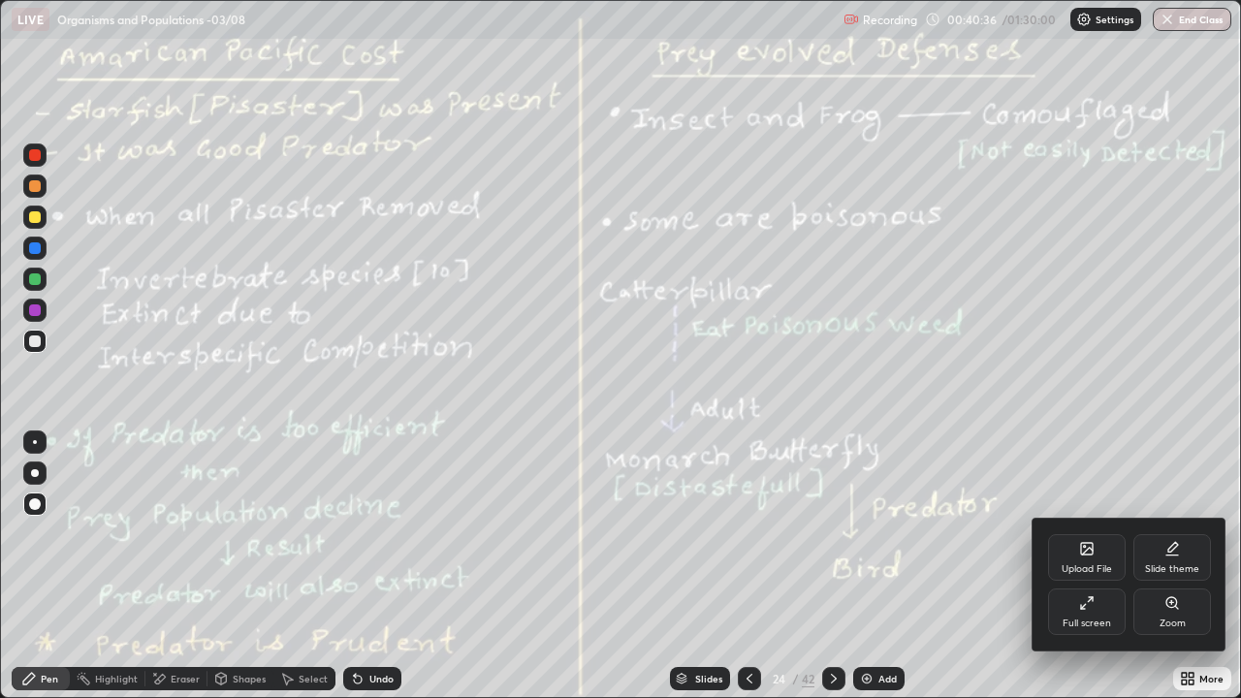
click at [1069, 615] on div "Full screen" at bounding box center [1087, 624] width 48 height 10
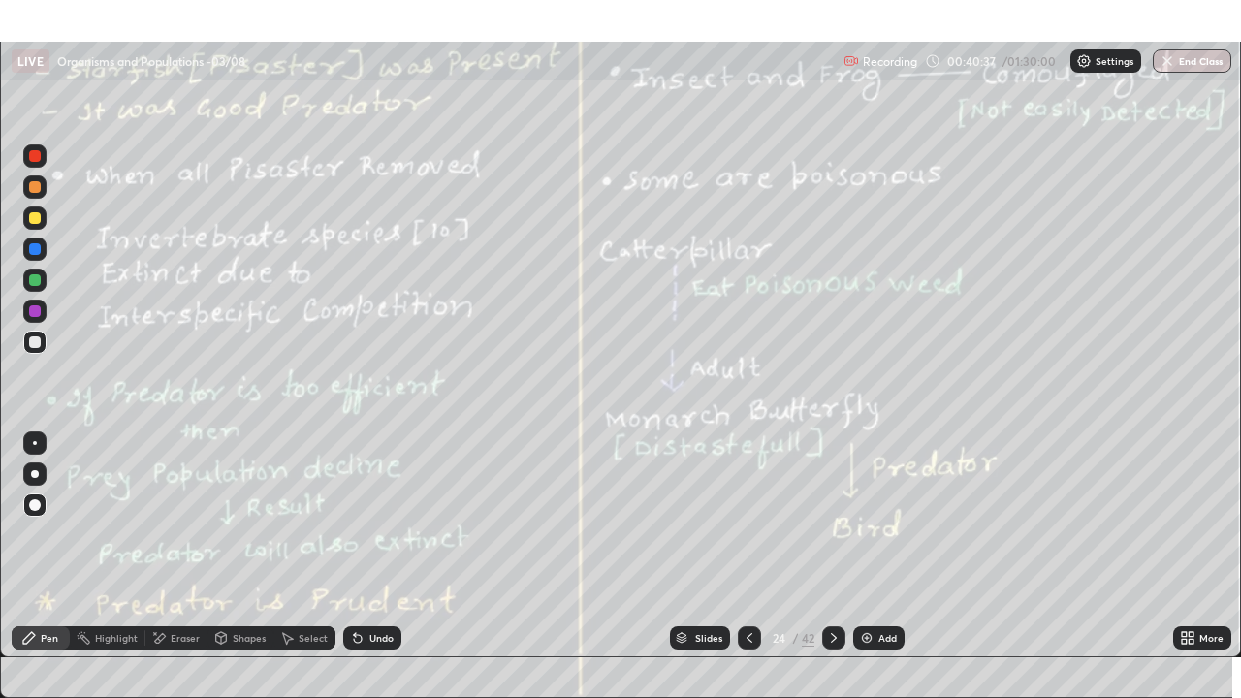
scroll to position [96332, 95708]
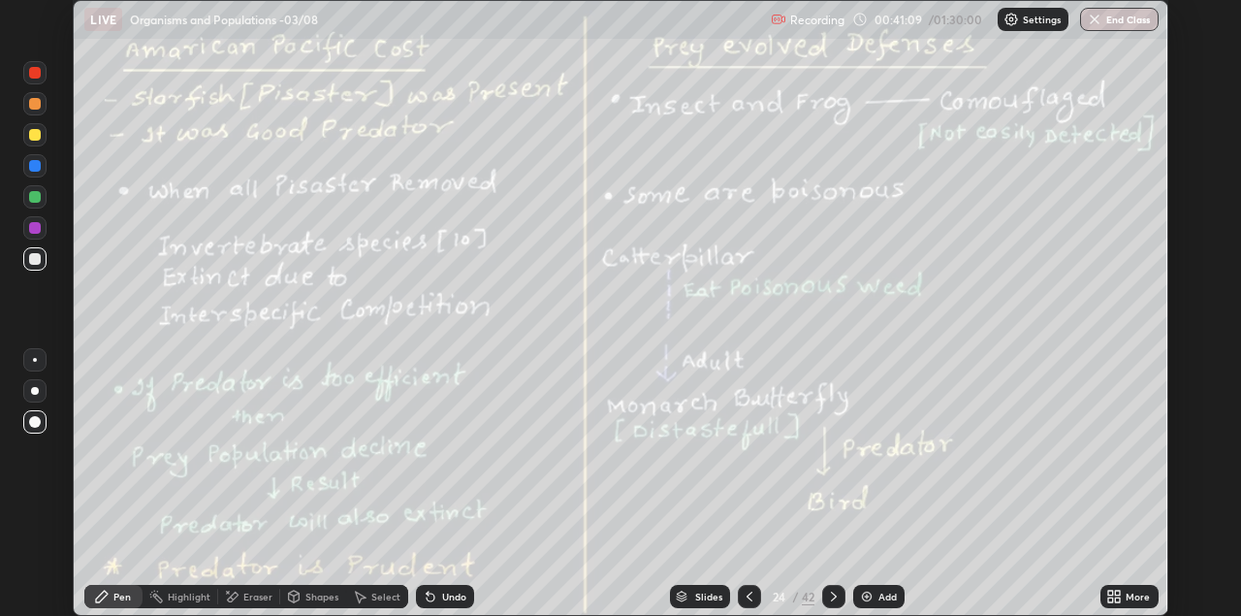
click at [830, 597] on icon at bounding box center [834, 596] width 16 height 16
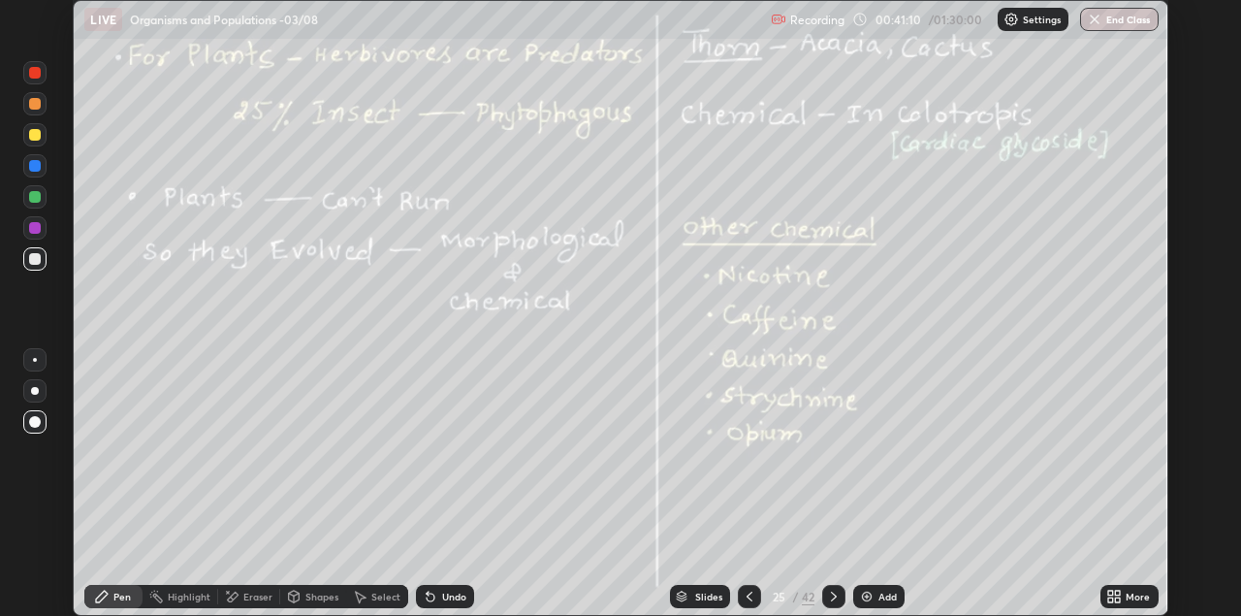
click at [1120, 598] on icon at bounding box center [1118, 599] width 5 height 5
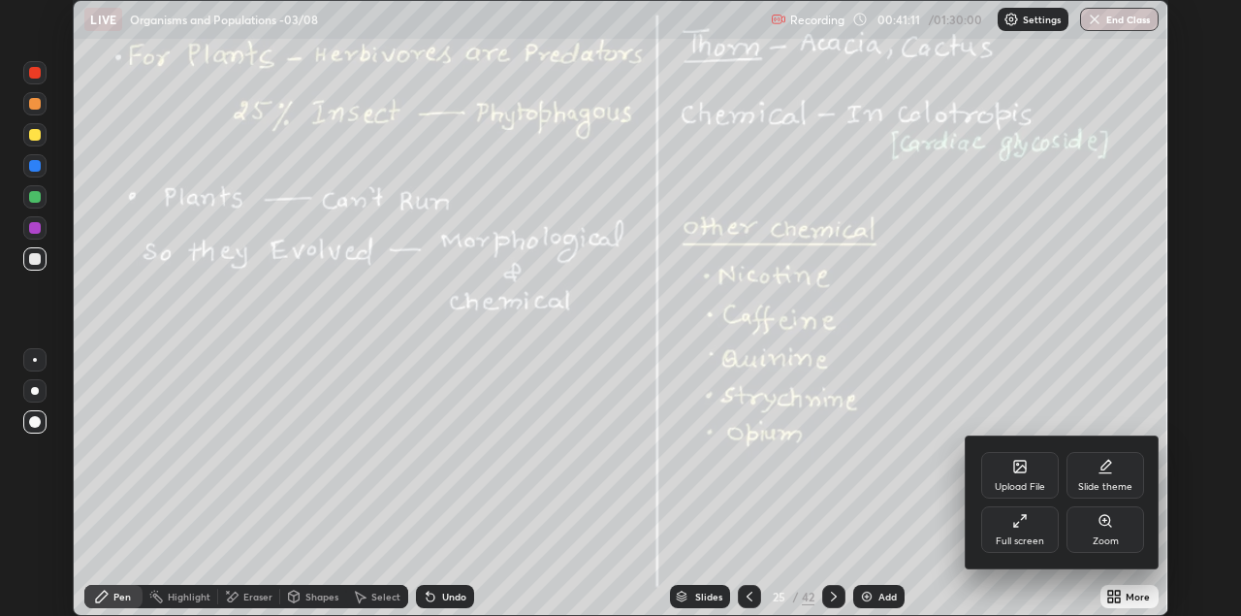
click at [1001, 534] on div "Full screen" at bounding box center [1020, 529] width 78 height 47
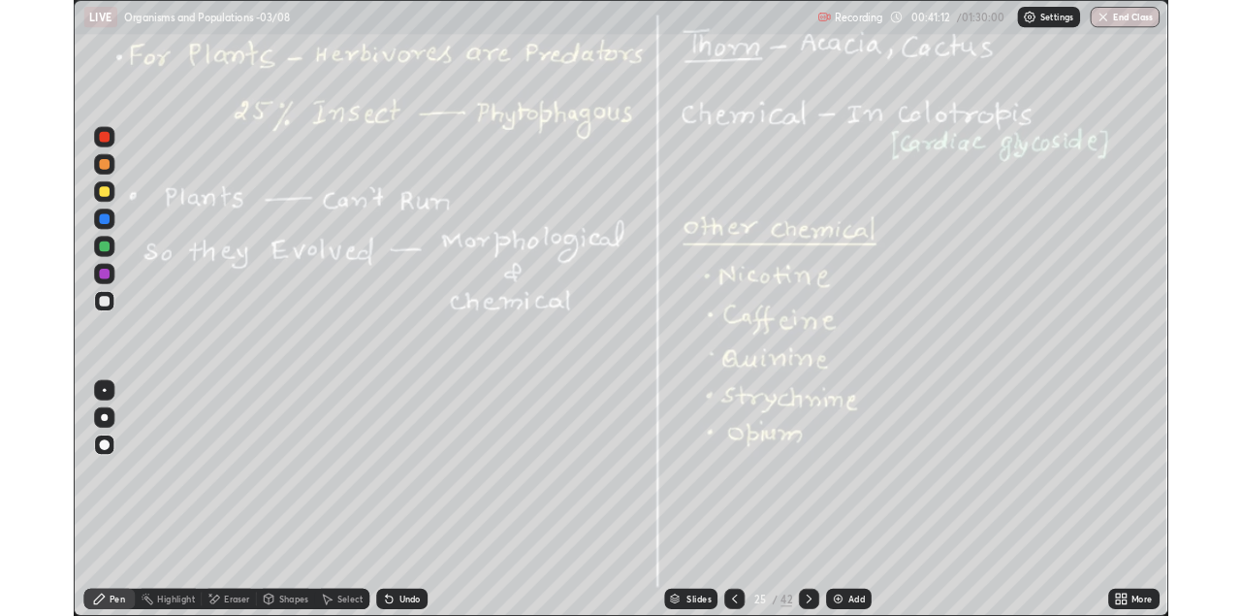
scroll to position [698, 1241]
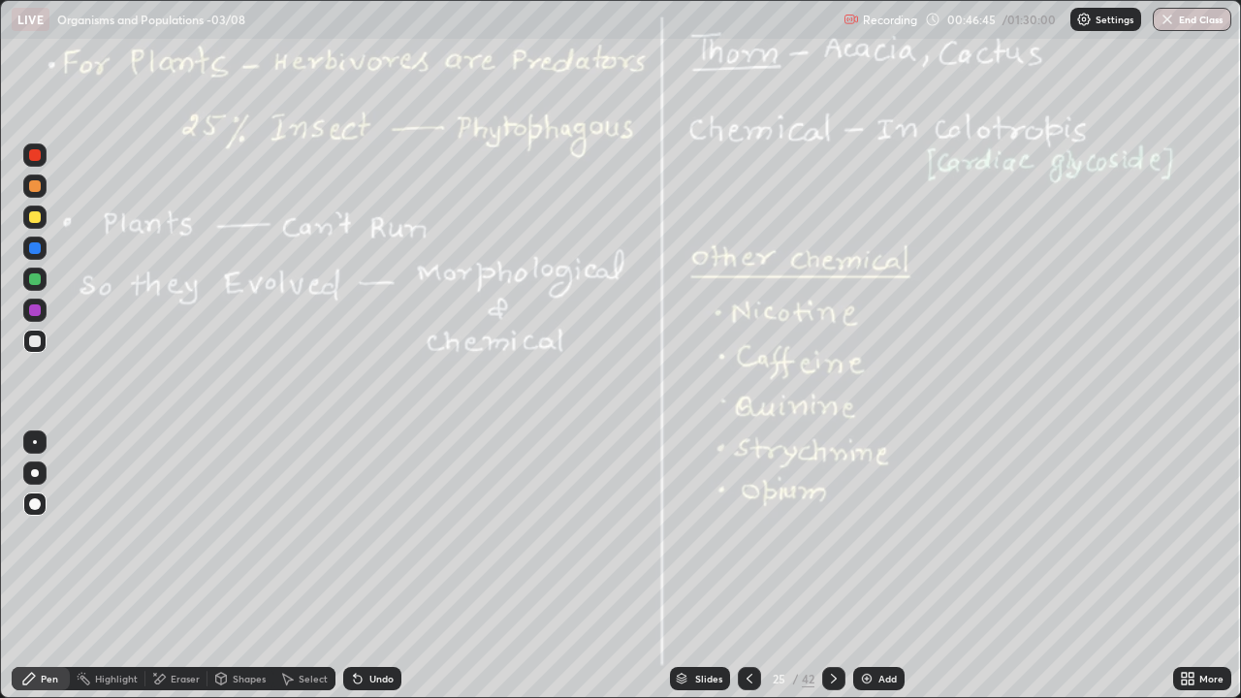
click at [829, 615] on icon at bounding box center [834, 679] width 16 height 16
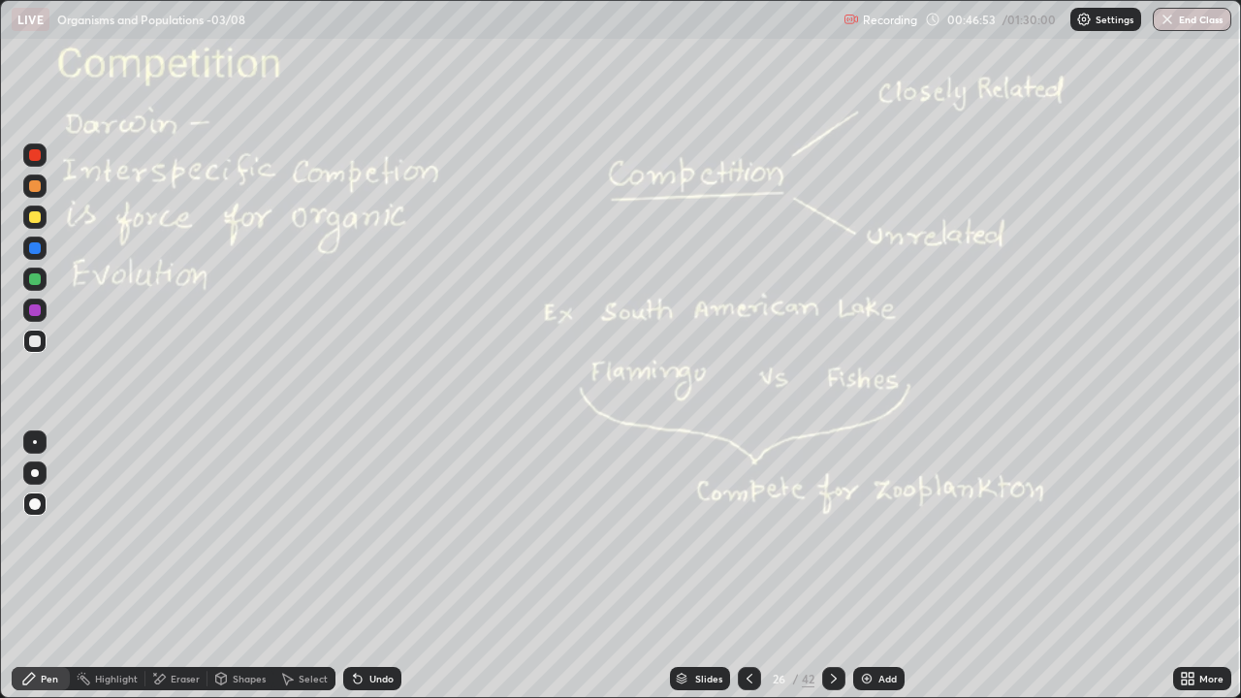
click at [34, 216] on div at bounding box center [35, 217] width 12 height 12
click at [842, 615] on div at bounding box center [833, 678] width 23 height 23
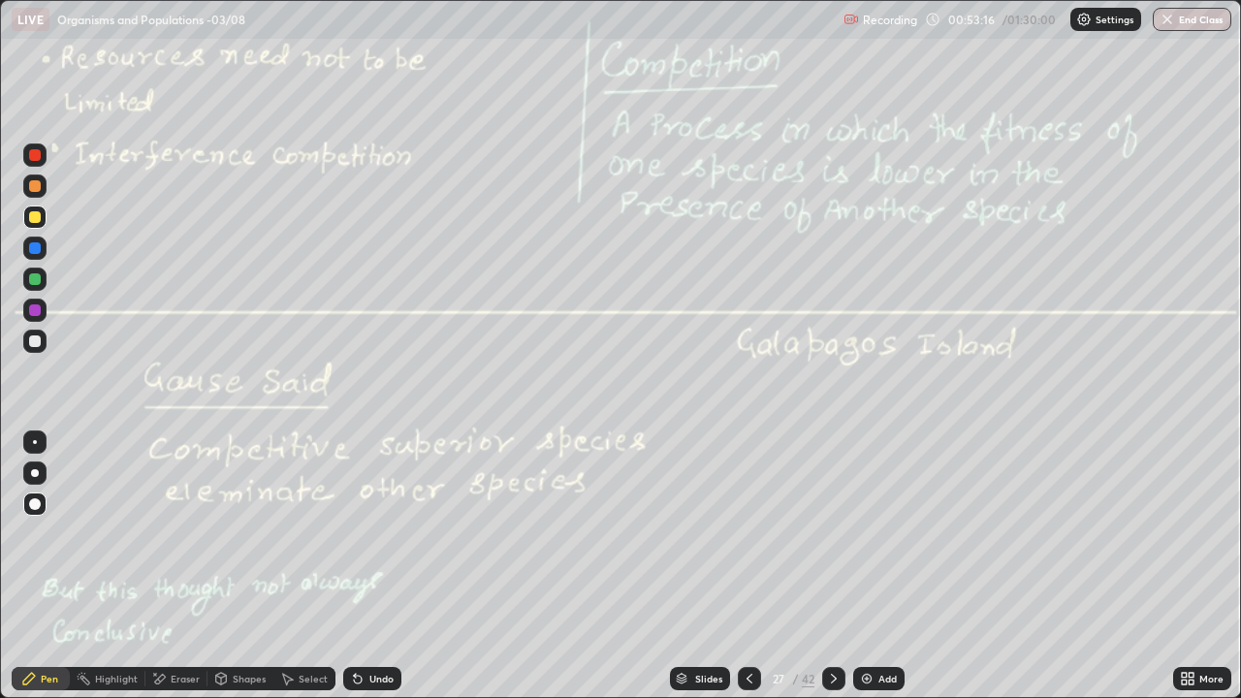
click at [40, 342] on div at bounding box center [35, 341] width 12 height 12
click at [739, 615] on div at bounding box center [749, 678] width 23 height 23
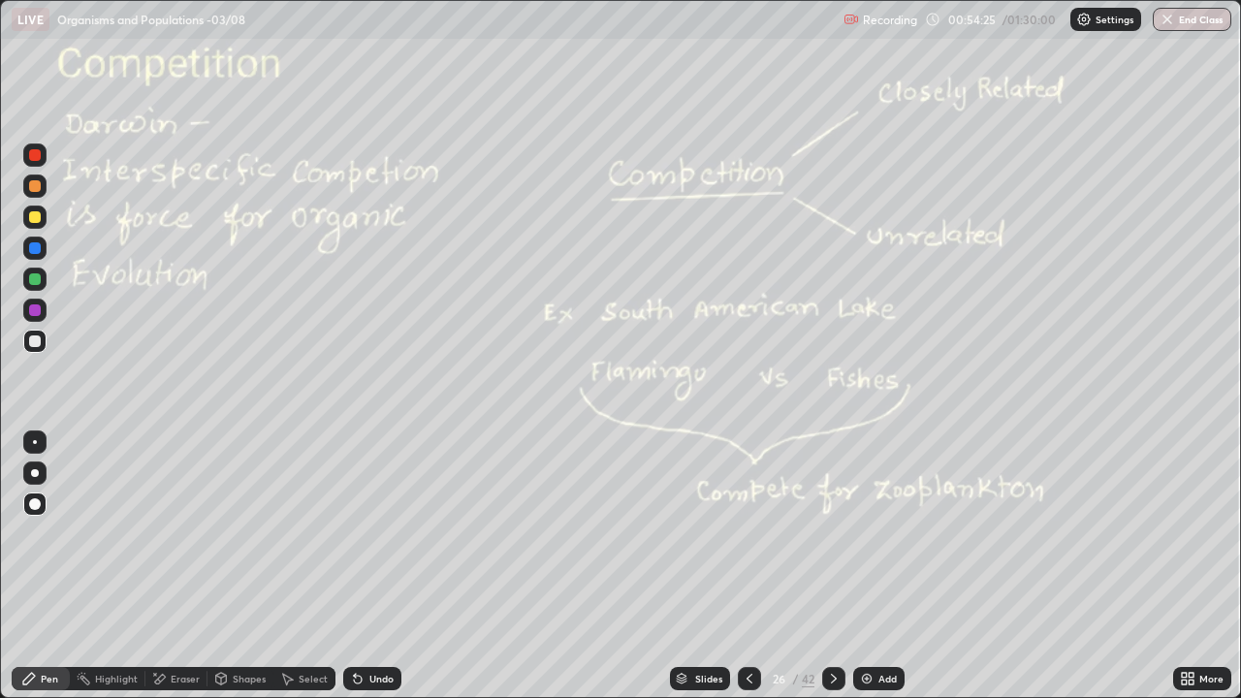
click at [828, 615] on icon at bounding box center [834, 679] width 16 height 16
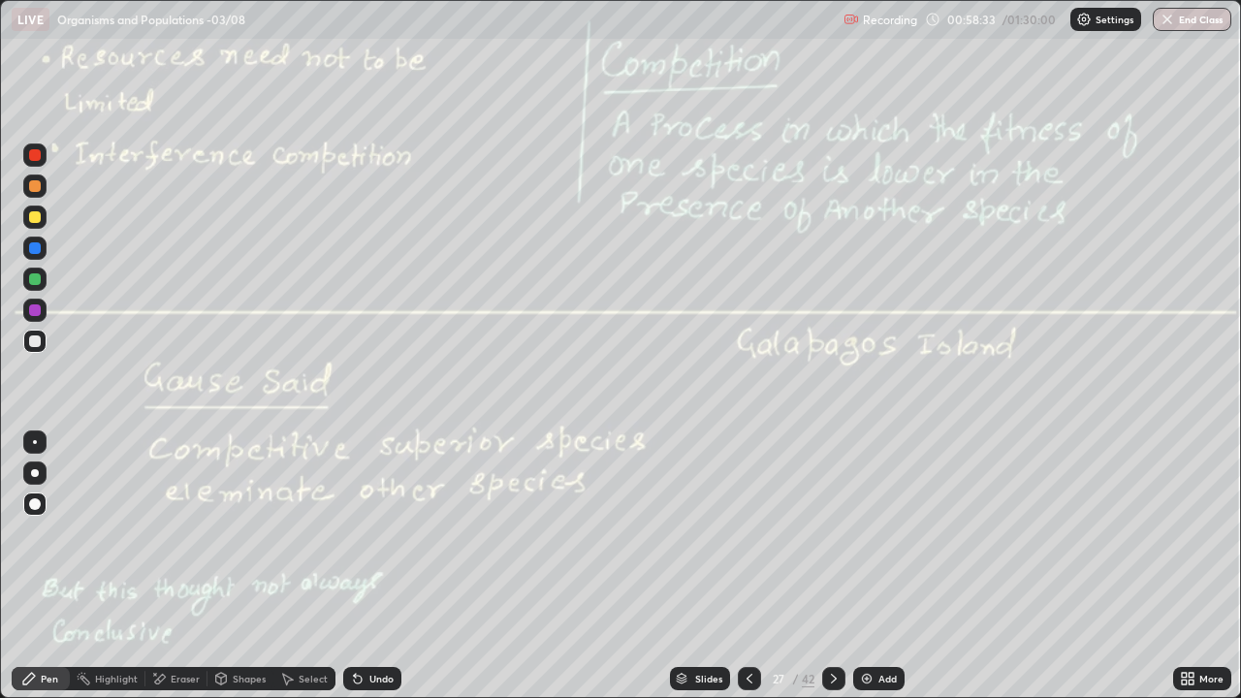
click at [33, 223] on div at bounding box center [34, 217] width 23 height 23
click at [33, 344] on div at bounding box center [35, 341] width 12 height 12
click at [831, 615] on icon at bounding box center [834, 679] width 6 height 10
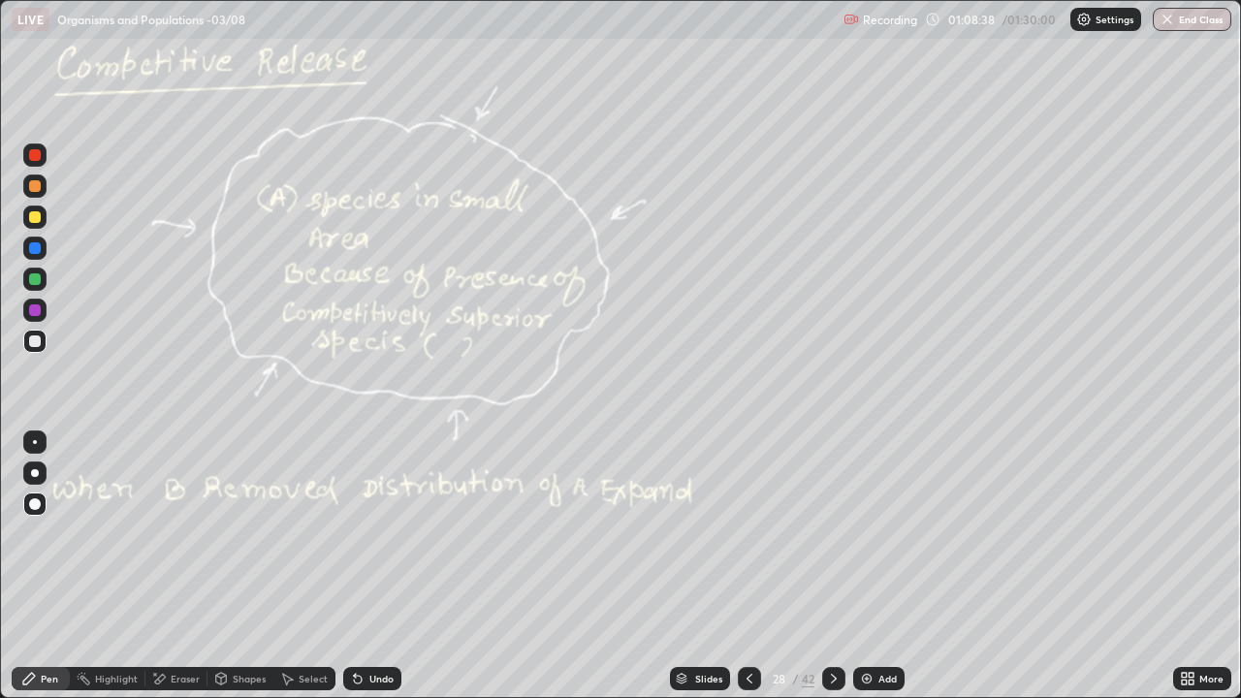
click at [1178, 615] on div "More" at bounding box center [1202, 678] width 58 height 23
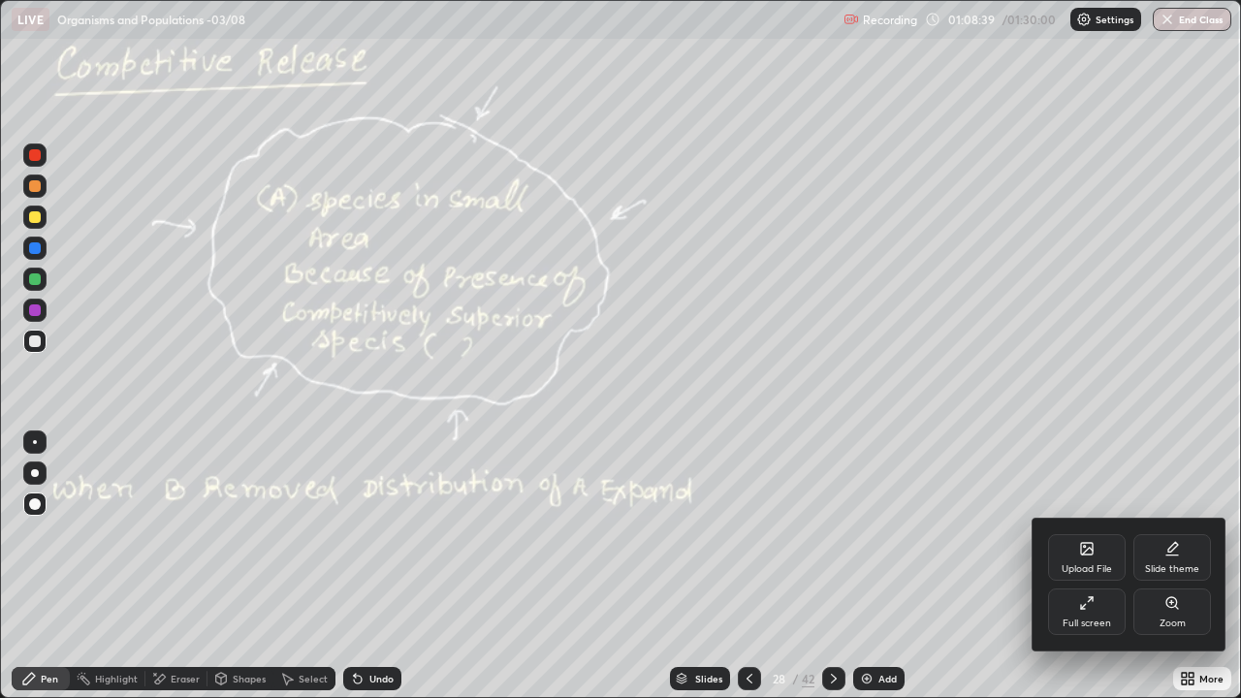
click at [1083, 609] on icon at bounding box center [1083, 607] width 4 height 4
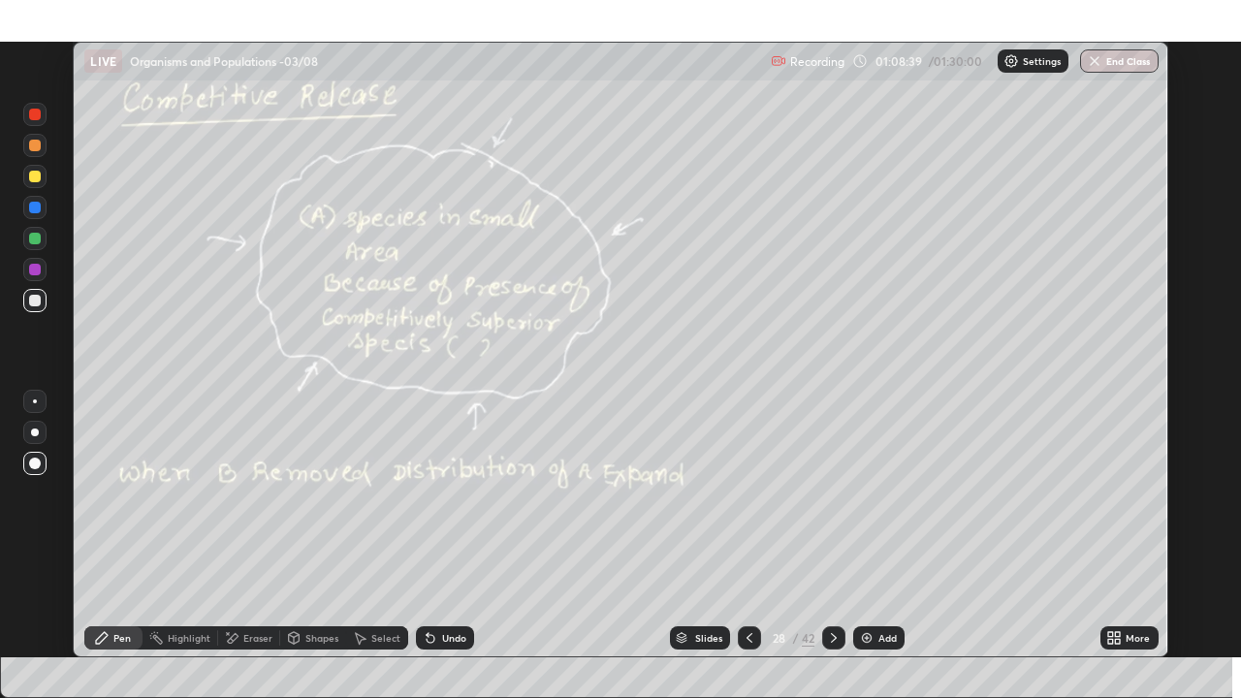
scroll to position [96332, 95708]
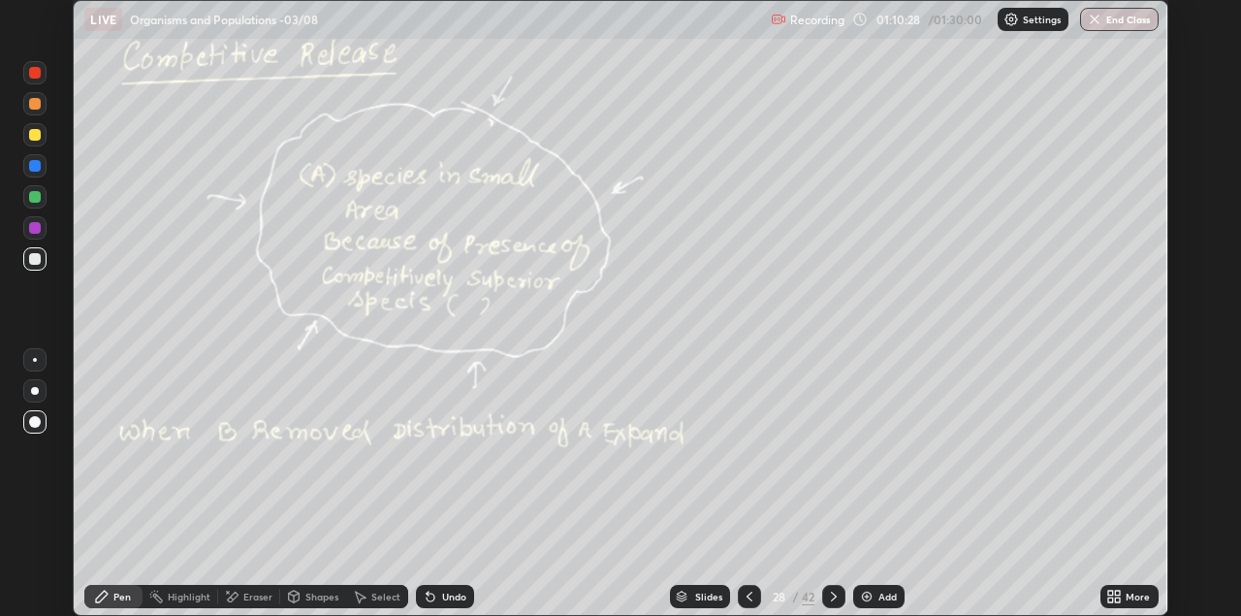
click at [1113, 599] on icon at bounding box center [1110, 599] width 5 height 5
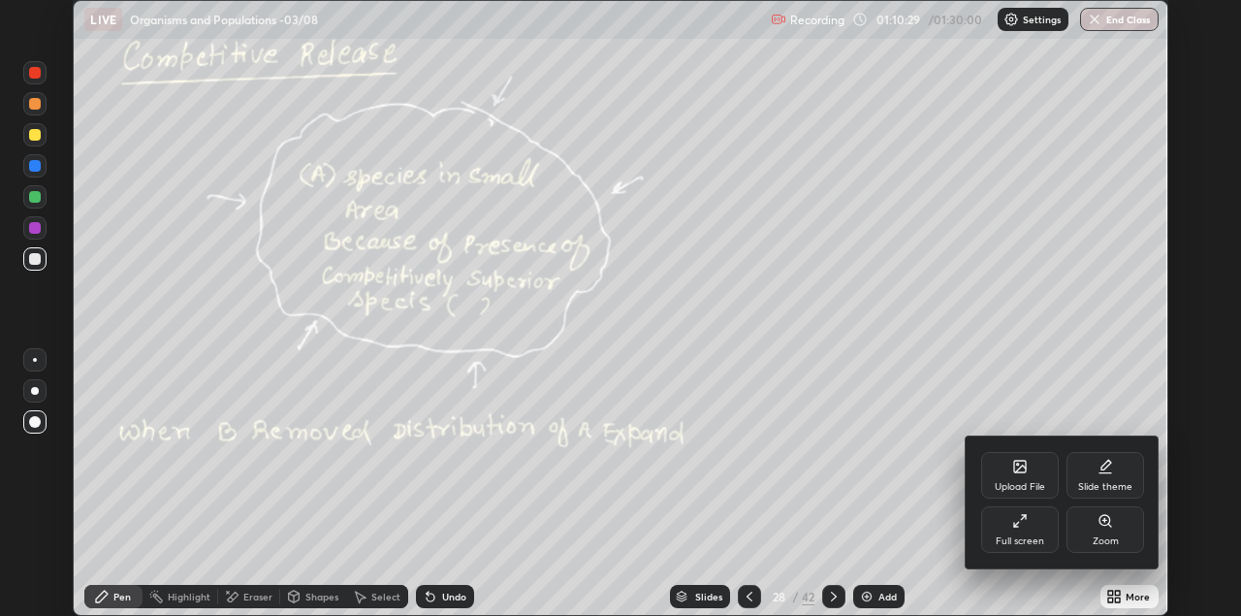
click at [1009, 530] on div "Full screen" at bounding box center [1020, 529] width 78 height 47
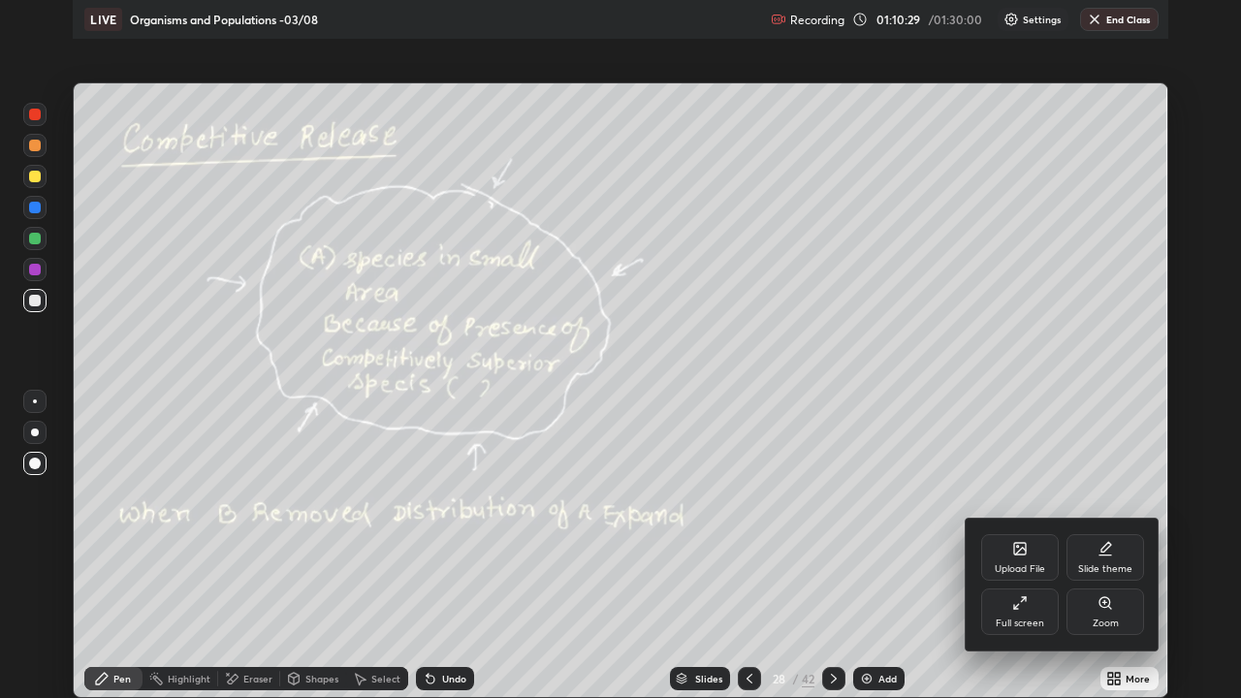
scroll to position [698, 1241]
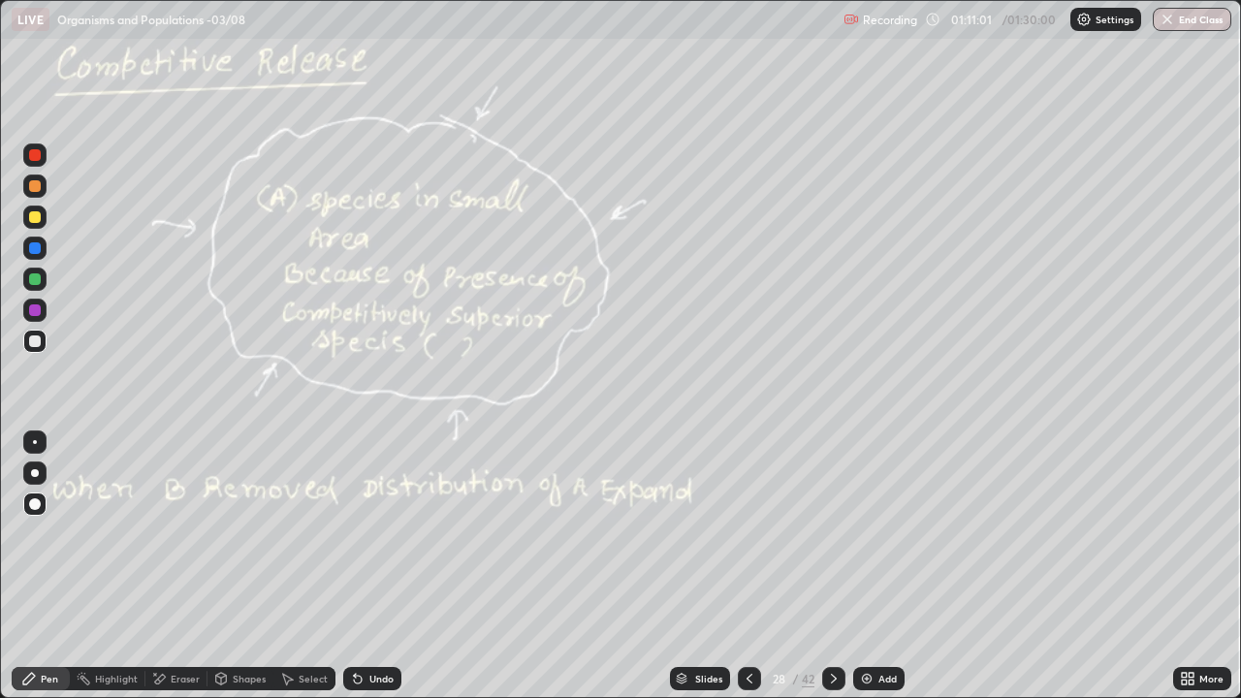
click at [837, 615] on icon at bounding box center [834, 679] width 16 height 16
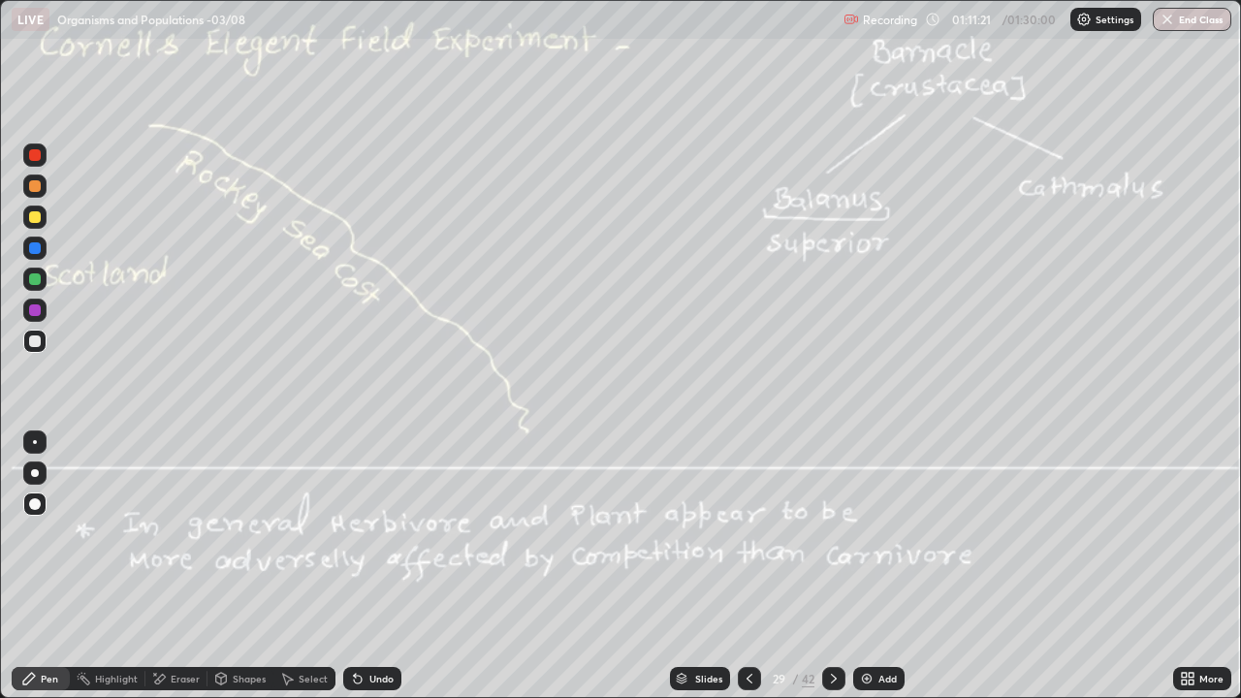
click at [35, 251] on div at bounding box center [35, 248] width 12 height 12
click at [35, 220] on div at bounding box center [35, 217] width 12 height 12
click at [836, 615] on icon at bounding box center [834, 679] width 16 height 16
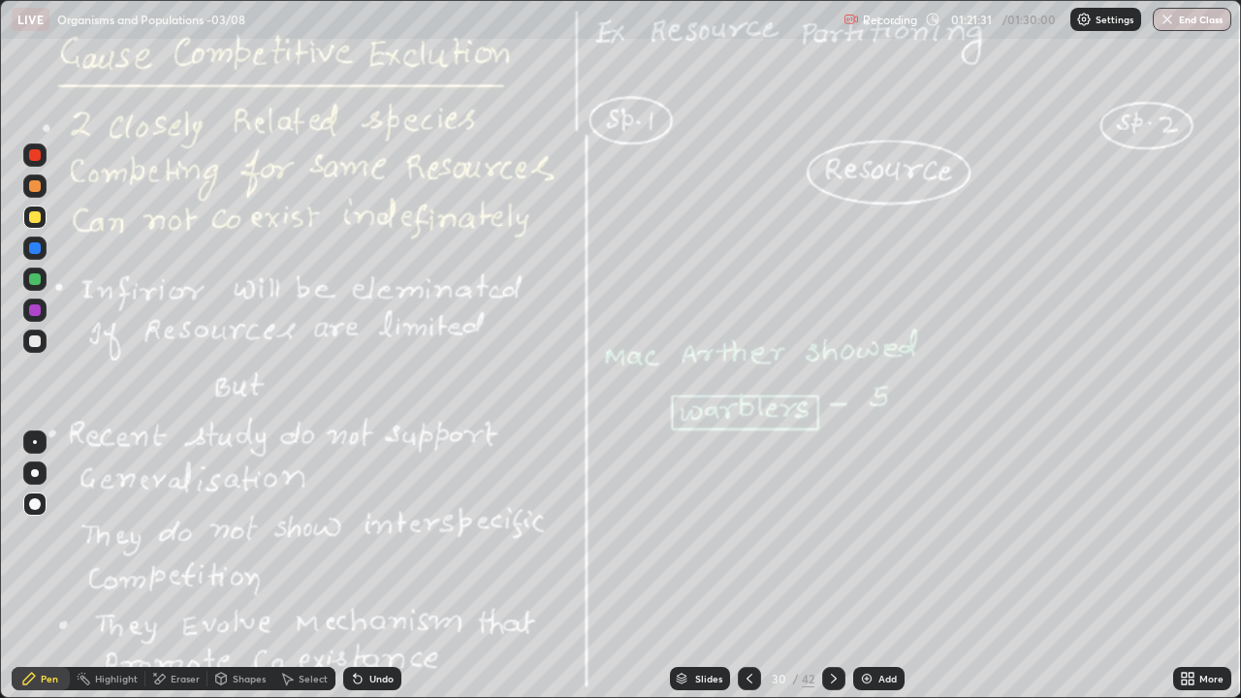
click at [33, 341] on div at bounding box center [35, 341] width 12 height 12
click at [33, 287] on div at bounding box center [34, 279] width 23 height 23
click at [174, 615] on div "Eraser" at bounding box center [185, 679] width 29 height 10
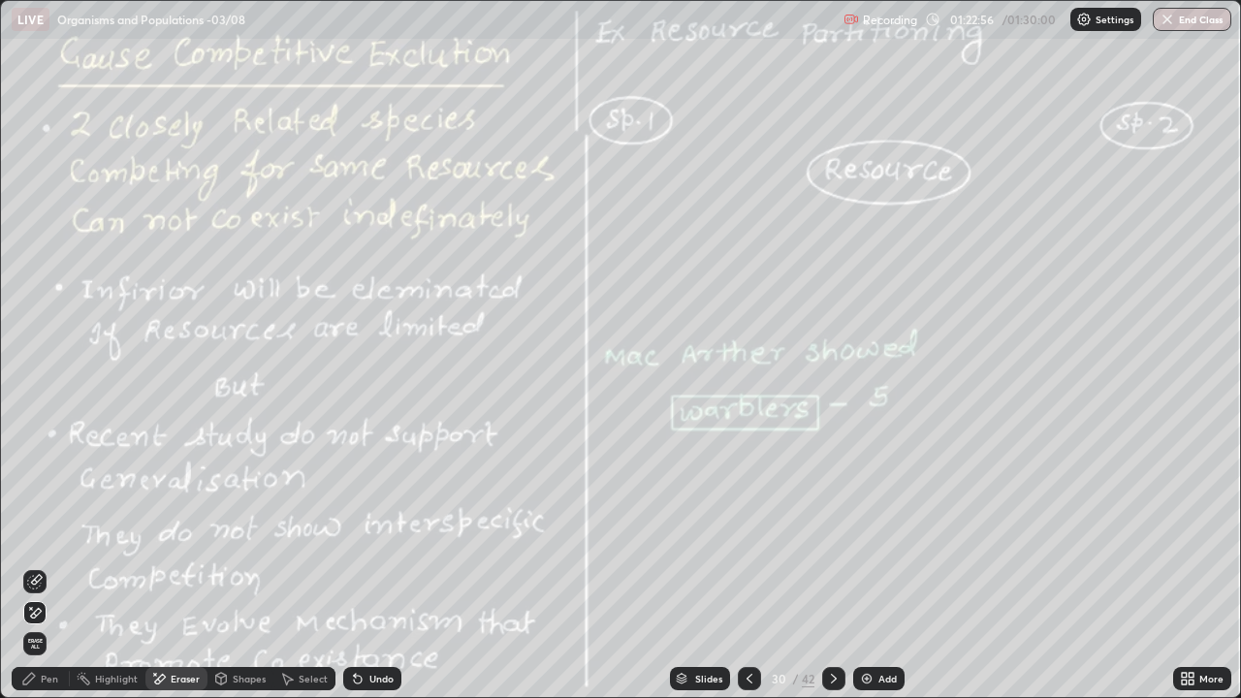
click at [233, 615] on div "Shapes" at bounding box center [249, 679] width 33 height 10
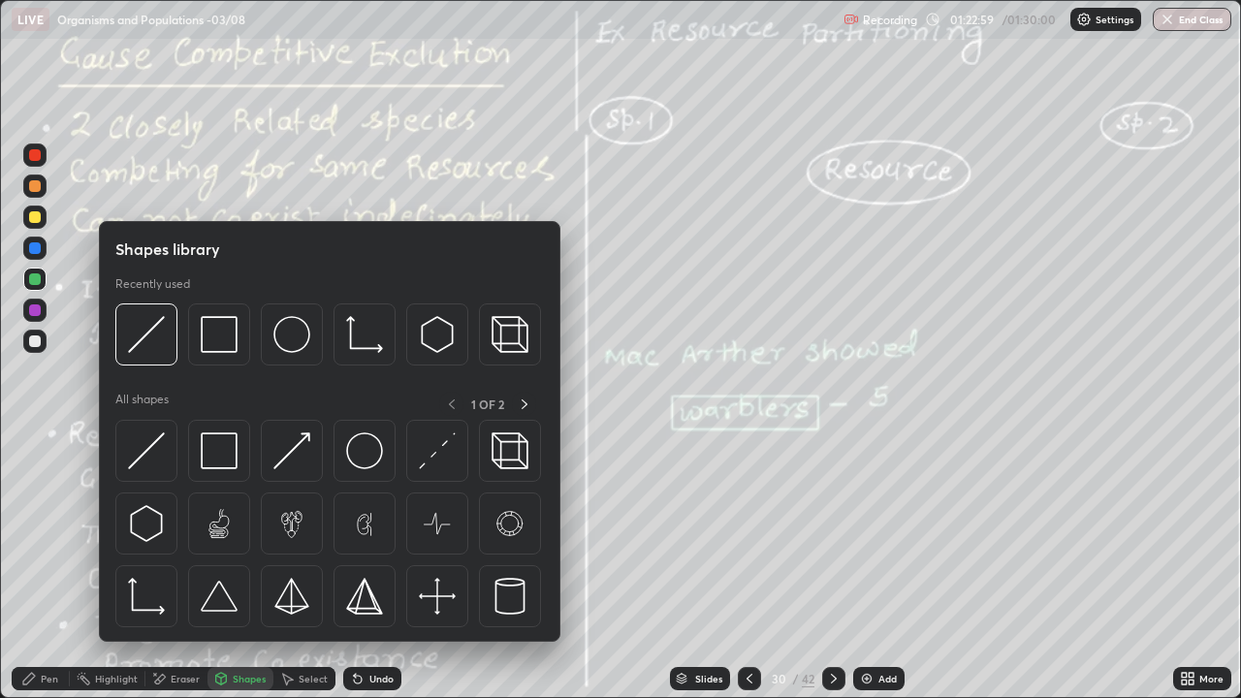
click at [33, 218] on div at bounding box center [35, 217] width 12 height 12
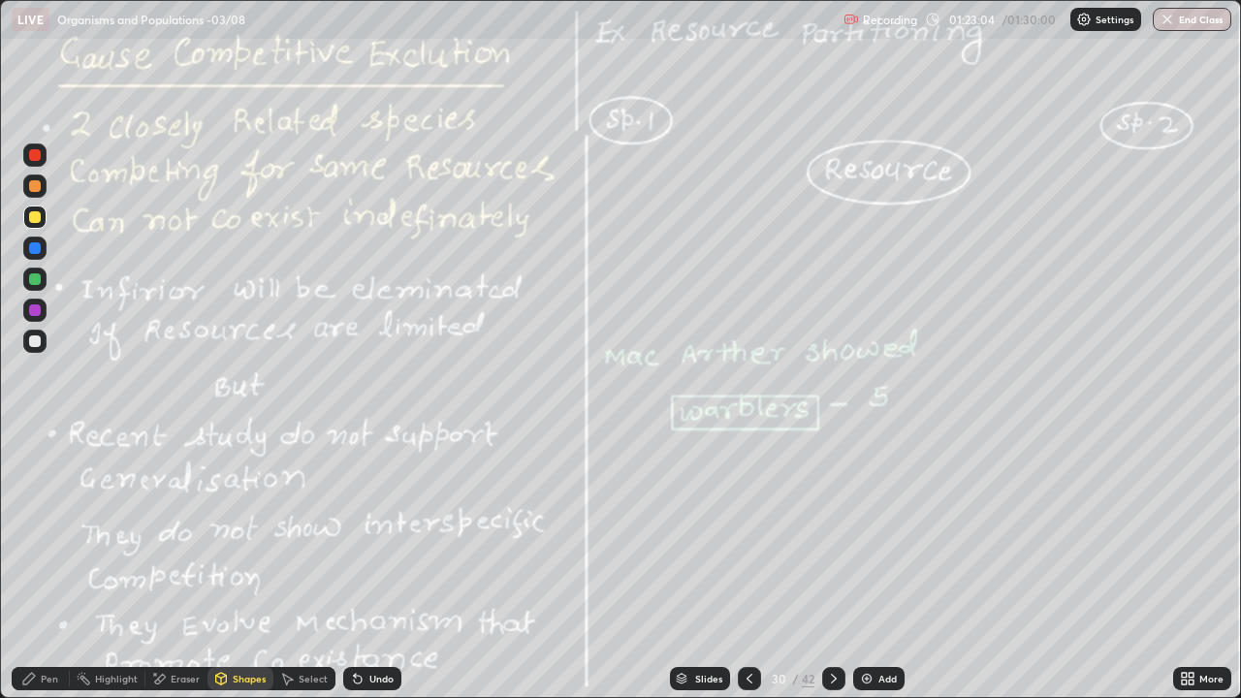
click at [379, 615] on div "Undo" at bounding box center [381, 679] width 24 height 10
click at [242, 615] on div "Shapes" at bounding box center [249, 679] width 33 height 10
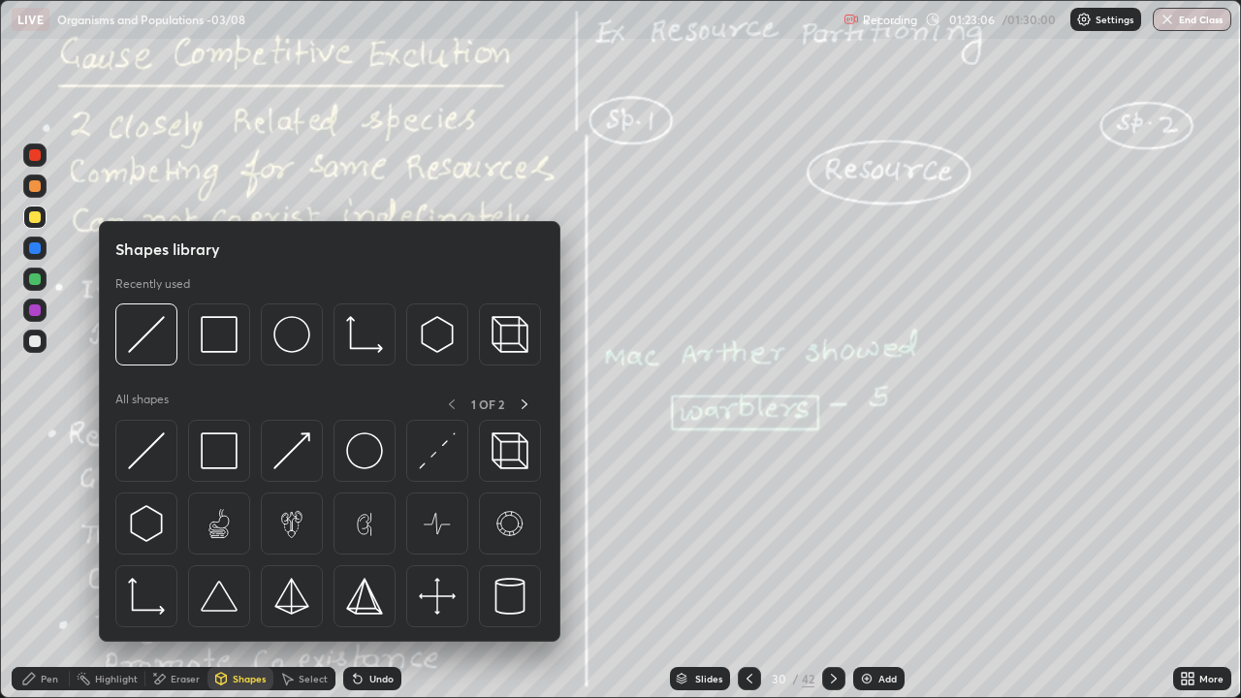
click at [218, 348] on img at bounding box center [219, 334] width 37 height 37
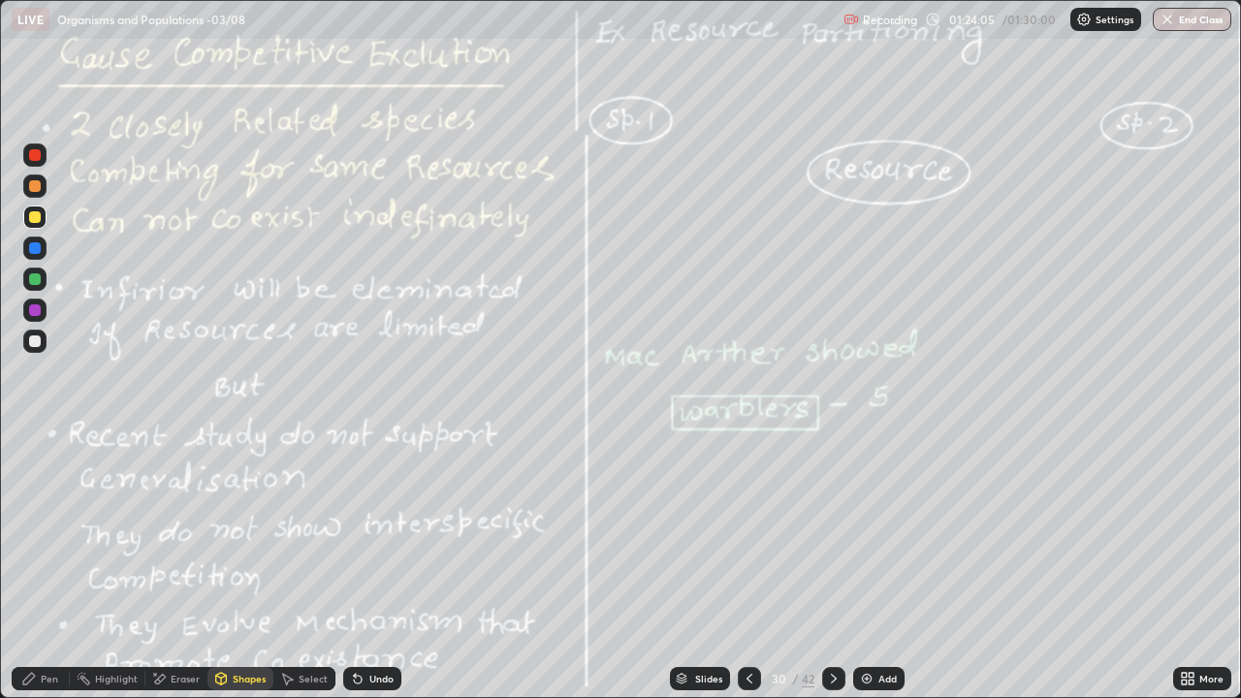
click at [33, 218] on div at bounding box center [35, 217] width 12 height 12
click at [317, 615] on div "Select" at bounding box center [313, 679] width 29 height 10
click at [307, 615] on div "Select" at bounding box center [304, 678] width 62 height 23
click at [376, 615] on div "Undo" at bounding box center [381, 679] width 24 height 10
click at [377, 615] on div "Undo" at bounding box center [381, 679] width 24 height 10
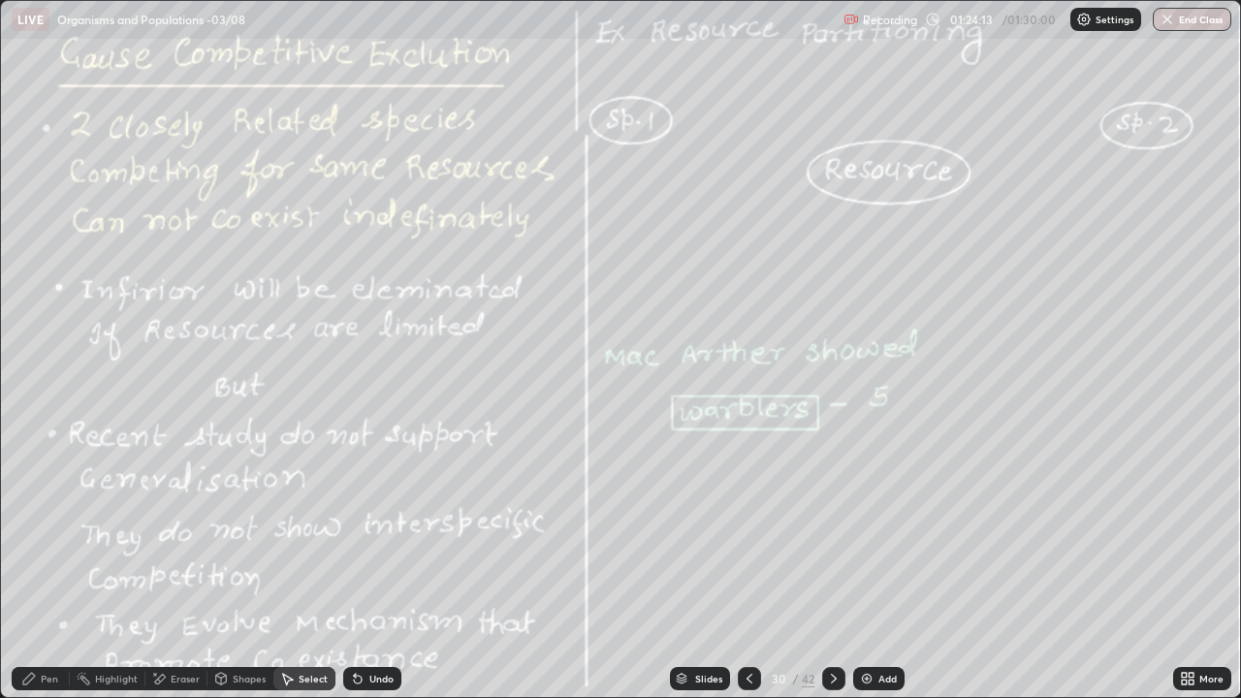
click at [59, 615] on div "Pen" at bounding box center [41, 678] width 58 height 23
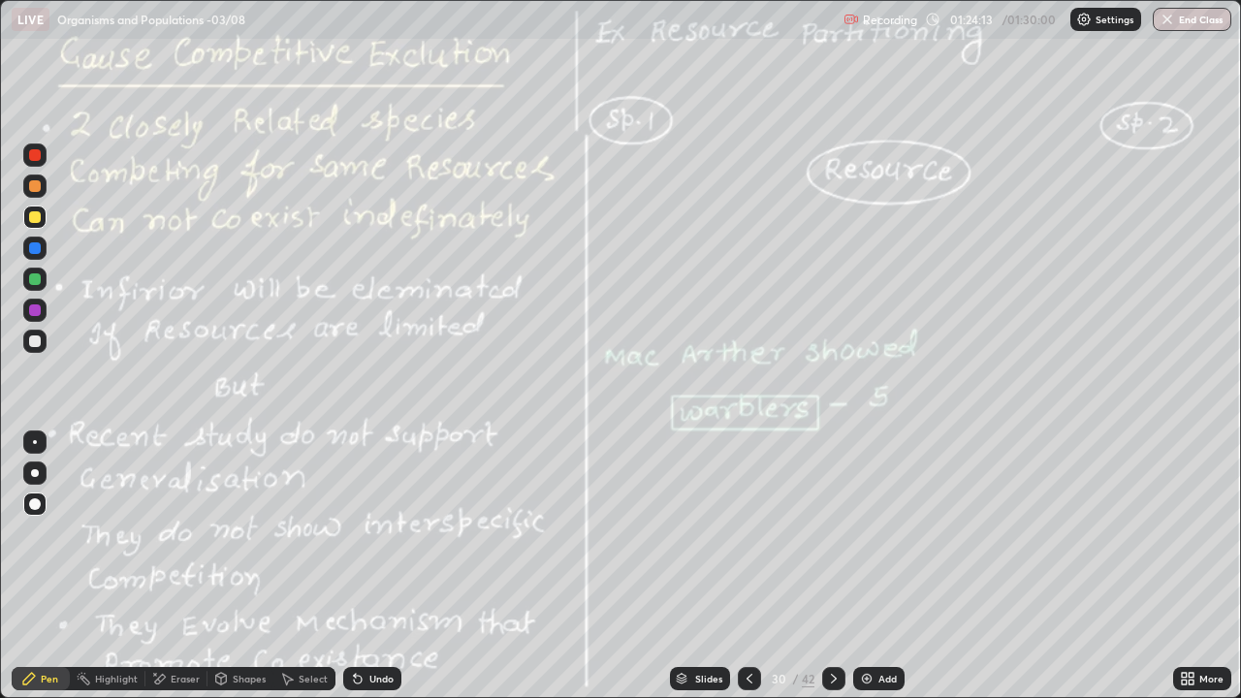
click at [40, 332] on div at bounding box center [34, 341] width 23 height 23
click at [1204, 15] on button "End Class" at bounding box center [1193, 19] width 77 height 23
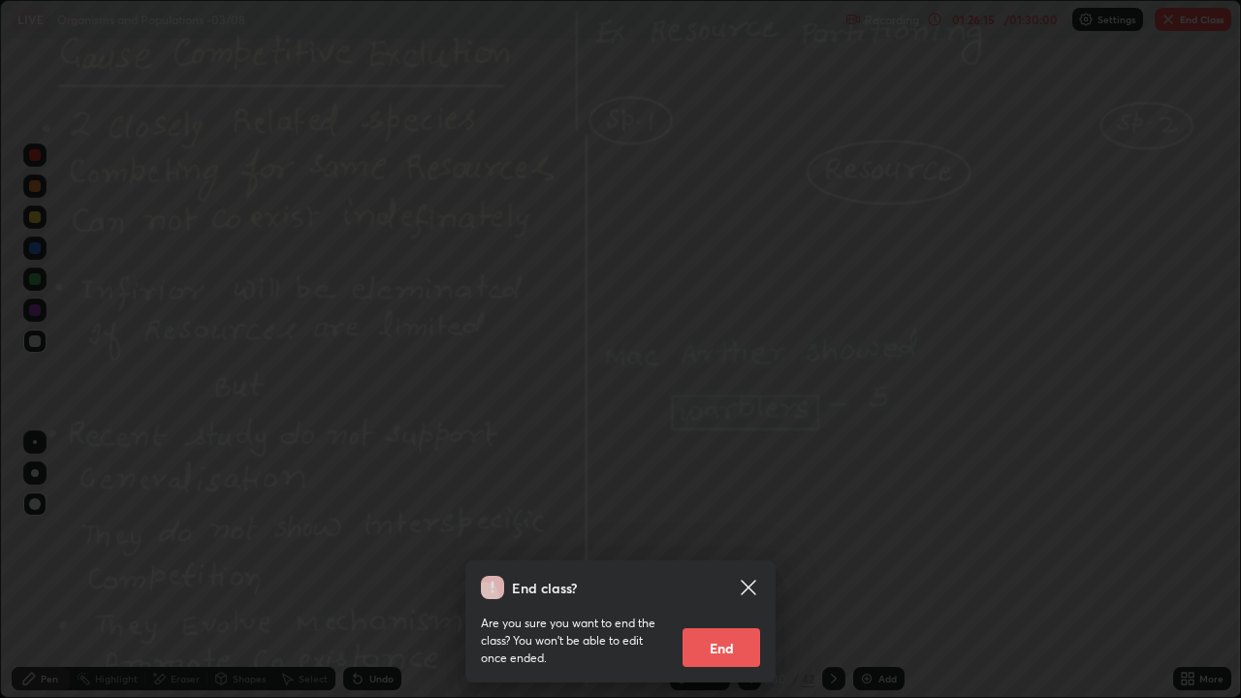
click at [729, 615] on button "End" at bounding box center [722, 647] width 78 height 39
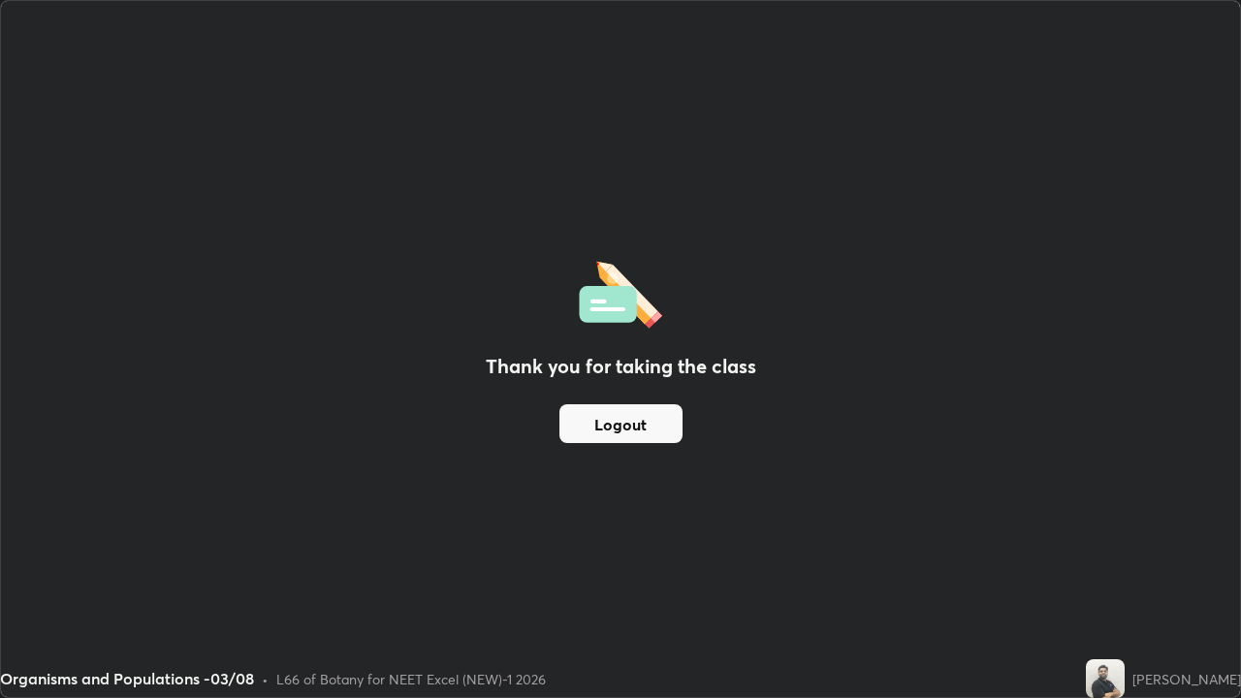
click at [645, 429] on button "Logout" at bounding box center [620, 423] width 123 height 39
